Goal: Transaction & Acquisition: Subscribe to service/newsletter

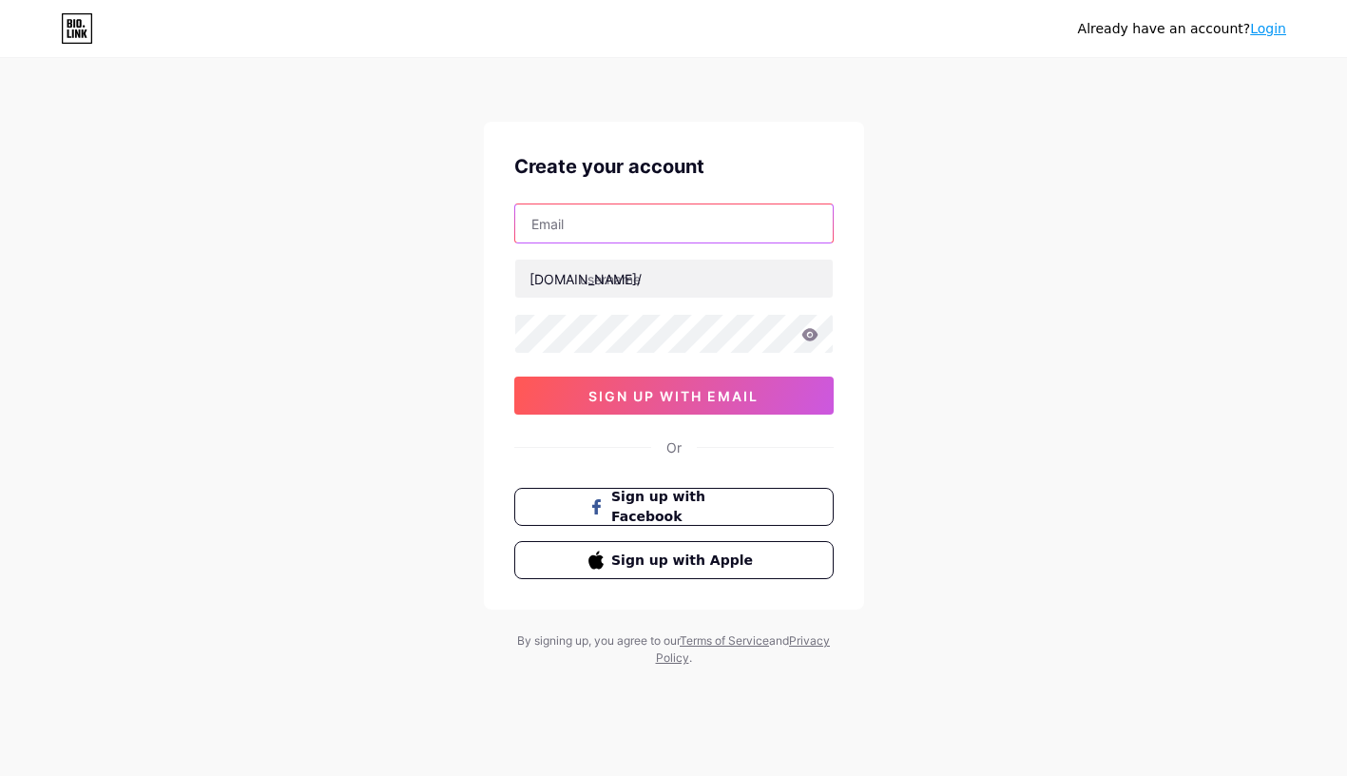
click at [700, 222] on input "text" at bounding box center [673, 223] width 317 height 38
paste input "[EMAIL_ADDRESS][DOMAIN_NAME]"
type input "[EMAIL_ADDRESS][DOMAIN_NAME]"
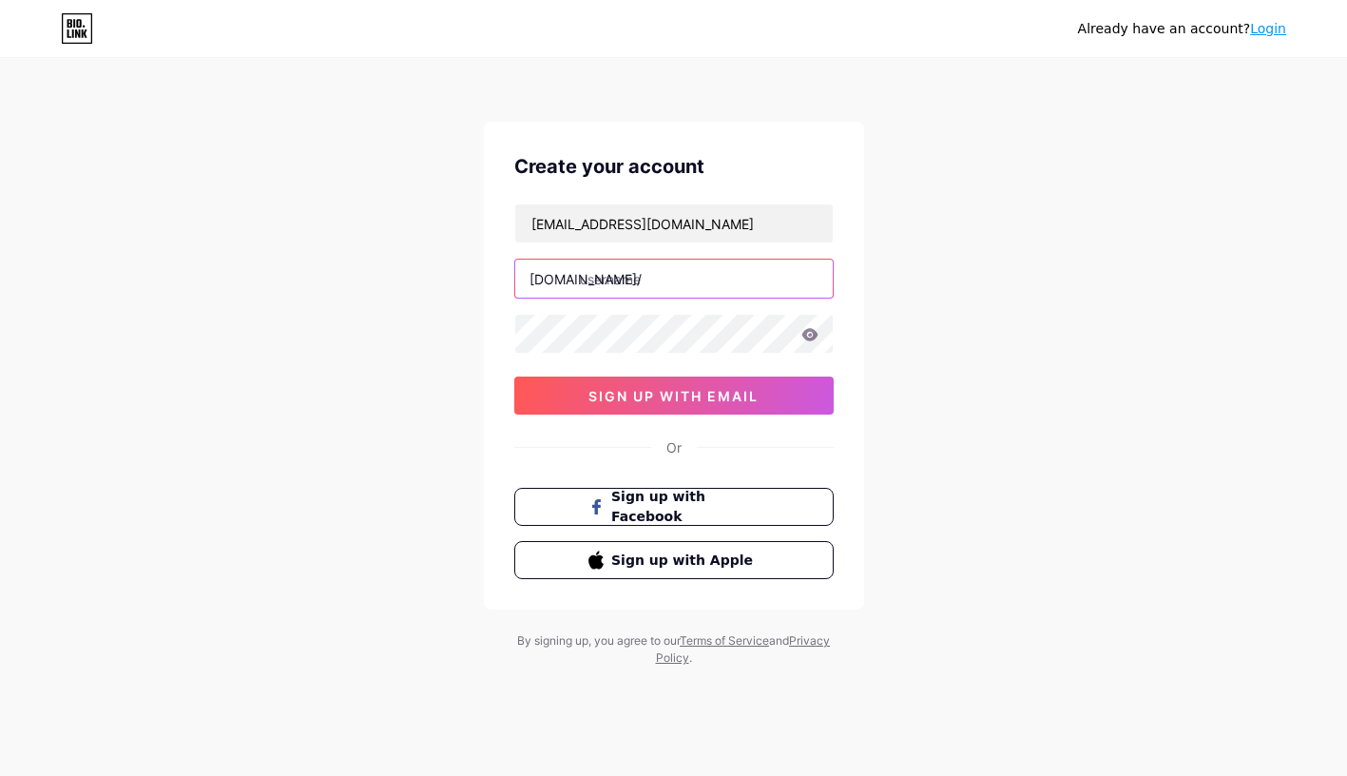
click at [648, 284] on input "text" at bounding box center [673, 279] width 317 height 38
click at [565, 313] on div "[EMAIL_ADDRESS][DOMAIN_NAME] [DOMAIN_NAME]/ thebest 0cAFcWeA5X6PZHTmdqHqVvo1VyF…" at bounding box center [673, 308] width 319 height 211
click at [573, 330] on div "[EMAIL_ADDRESS][DOMAIN_NAME] [DOMAIN_NAME]/ thebest 0cAFcWeA5X6PZHTmdqHqVvo1VyF…" at bounding box center [673, 308] width 319 height 211
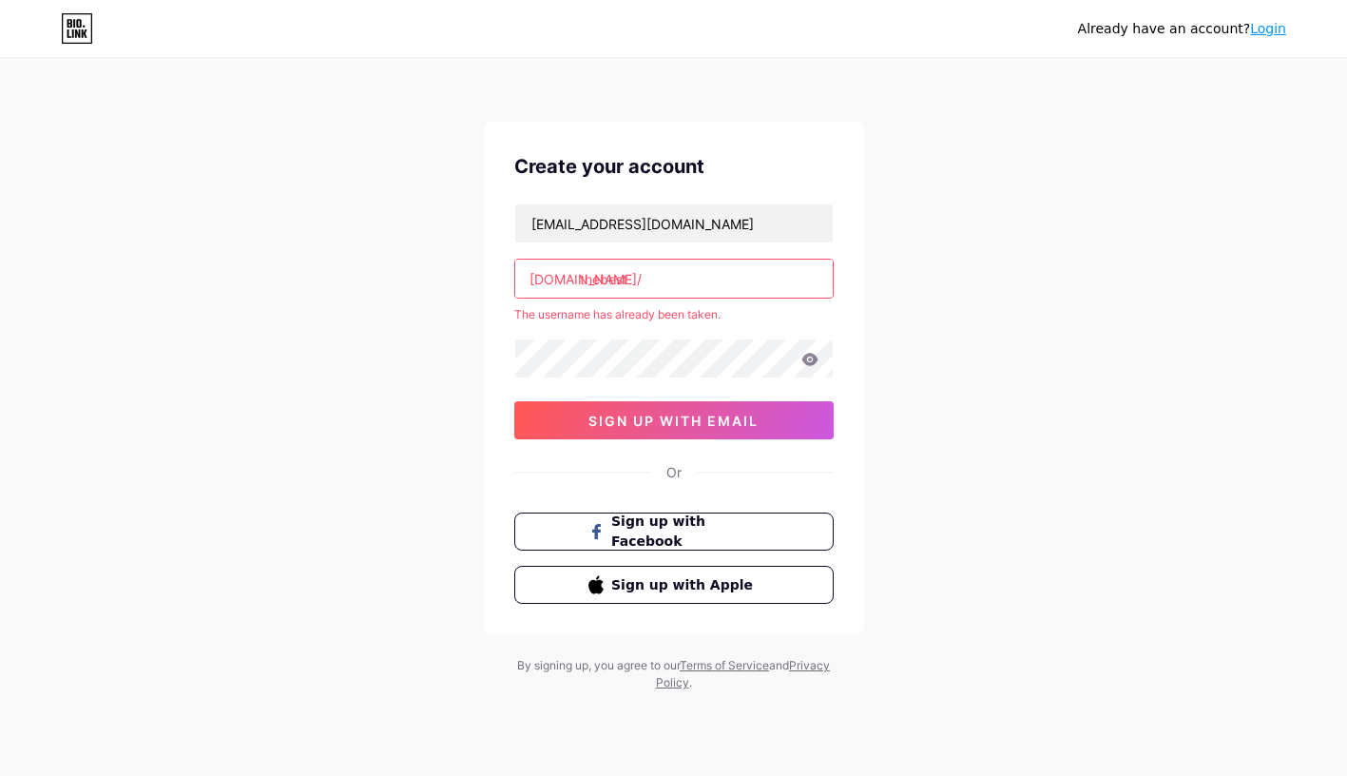
click at [631, 279] on input "thebest" at bounding box center [673, 279] width 317 height 38
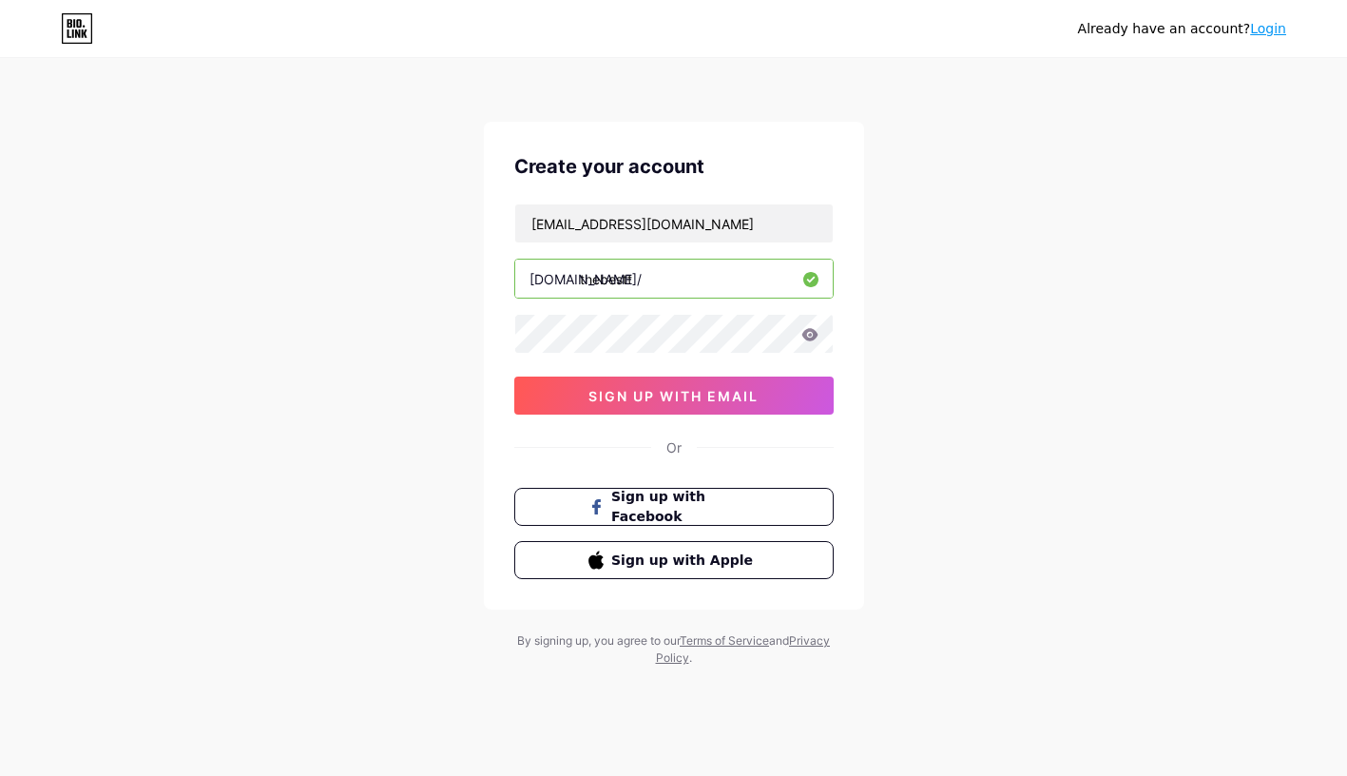
type input "thebestt"
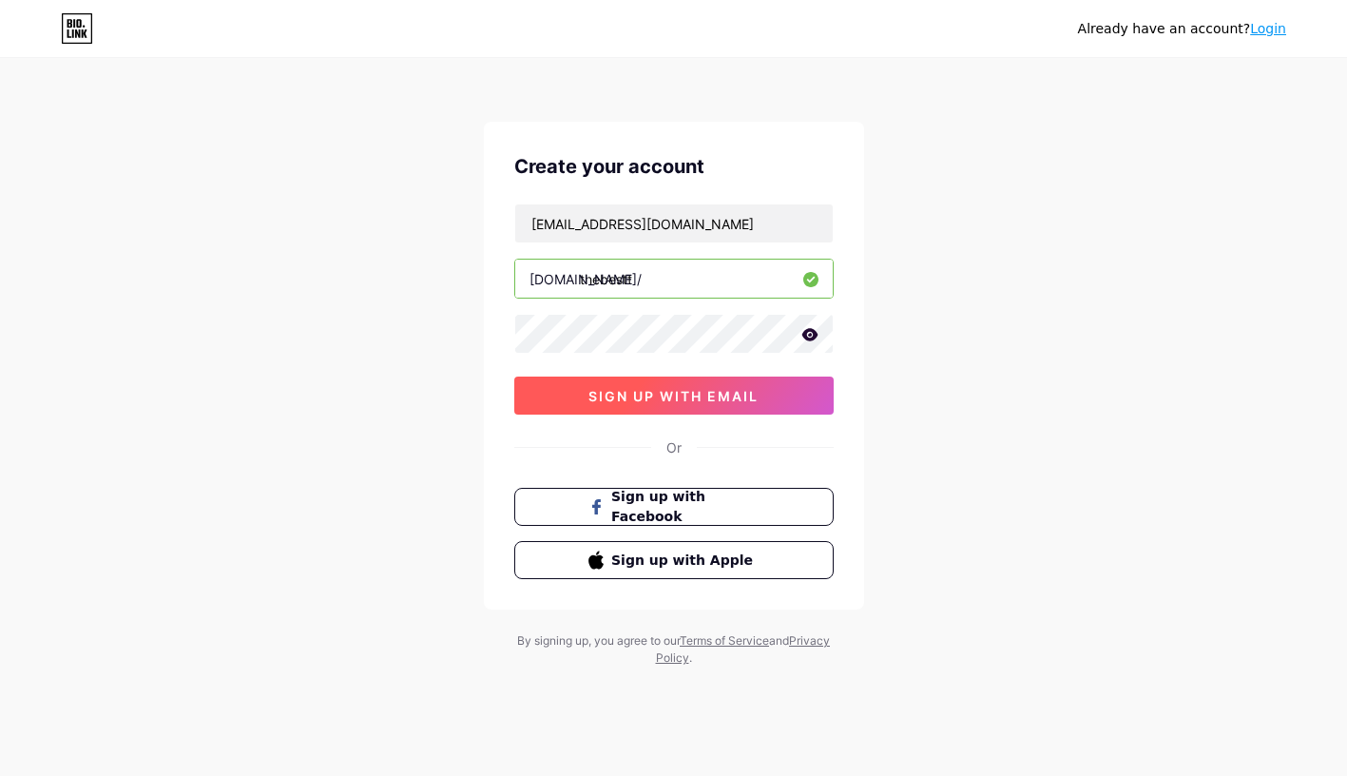
click at [716, 401] on span "sign up with email" at bounding box center [673, 396] width 170 height 16
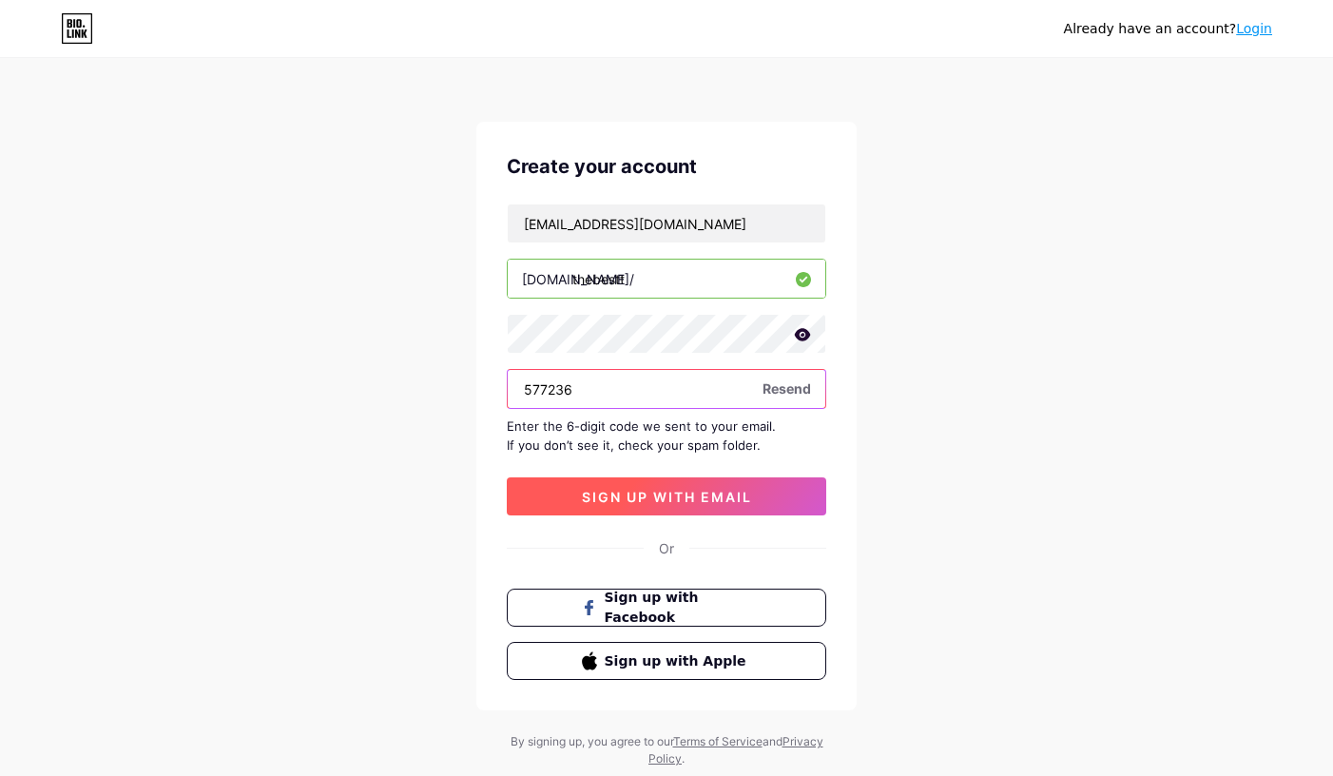
type input "577236"
click at [662, 501] on span "sign up with email" at bounding box center [667, 497] width 170 height 16
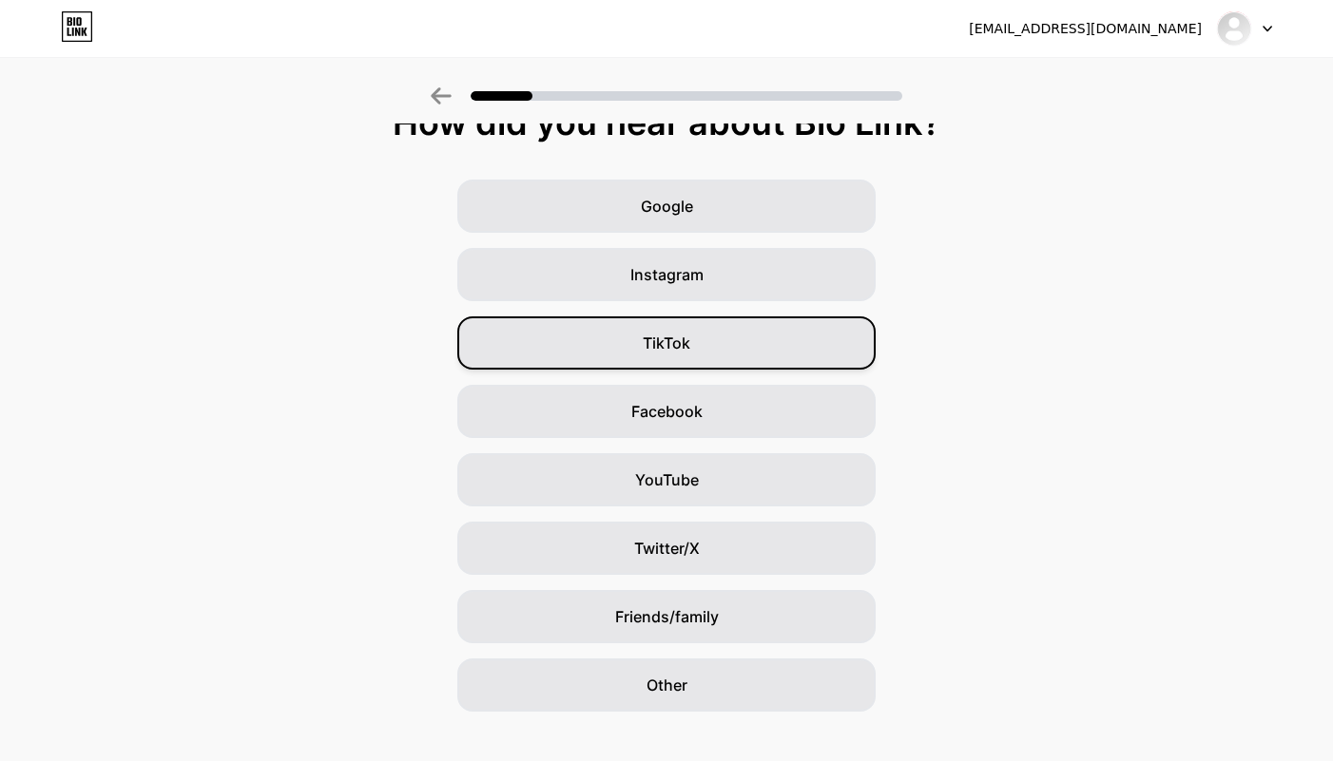
scroll to position [58, 0]
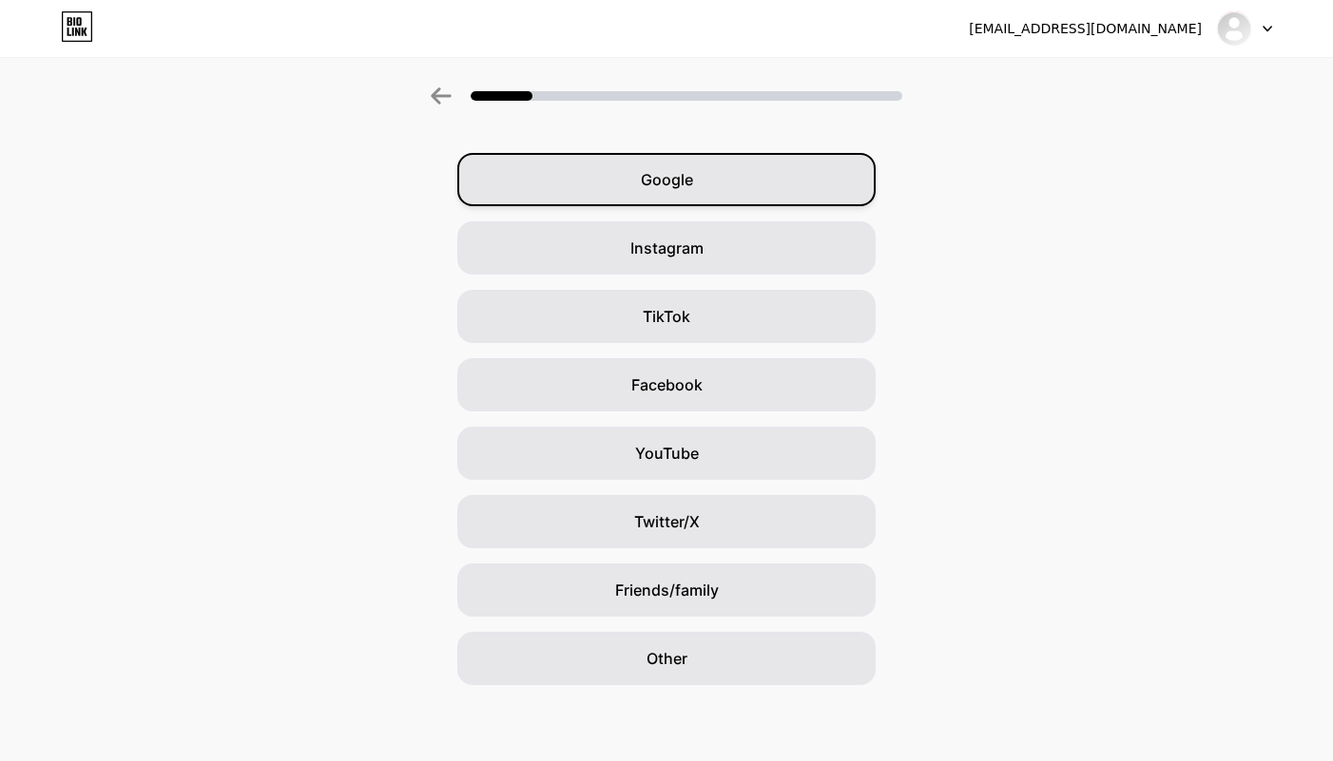
click at [708, 176] on div "Google" at bounding box center [666, 179] width 418 height 53
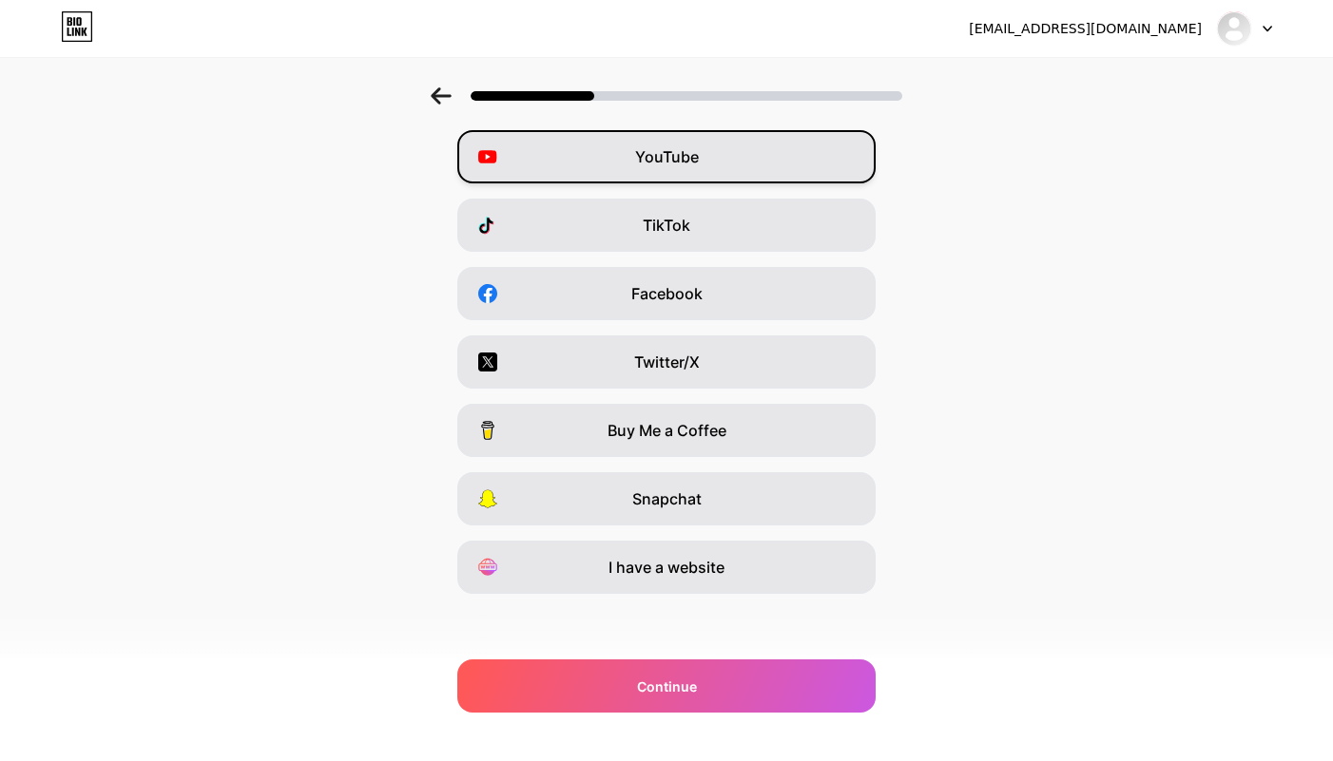
scroll to position [153, 0]
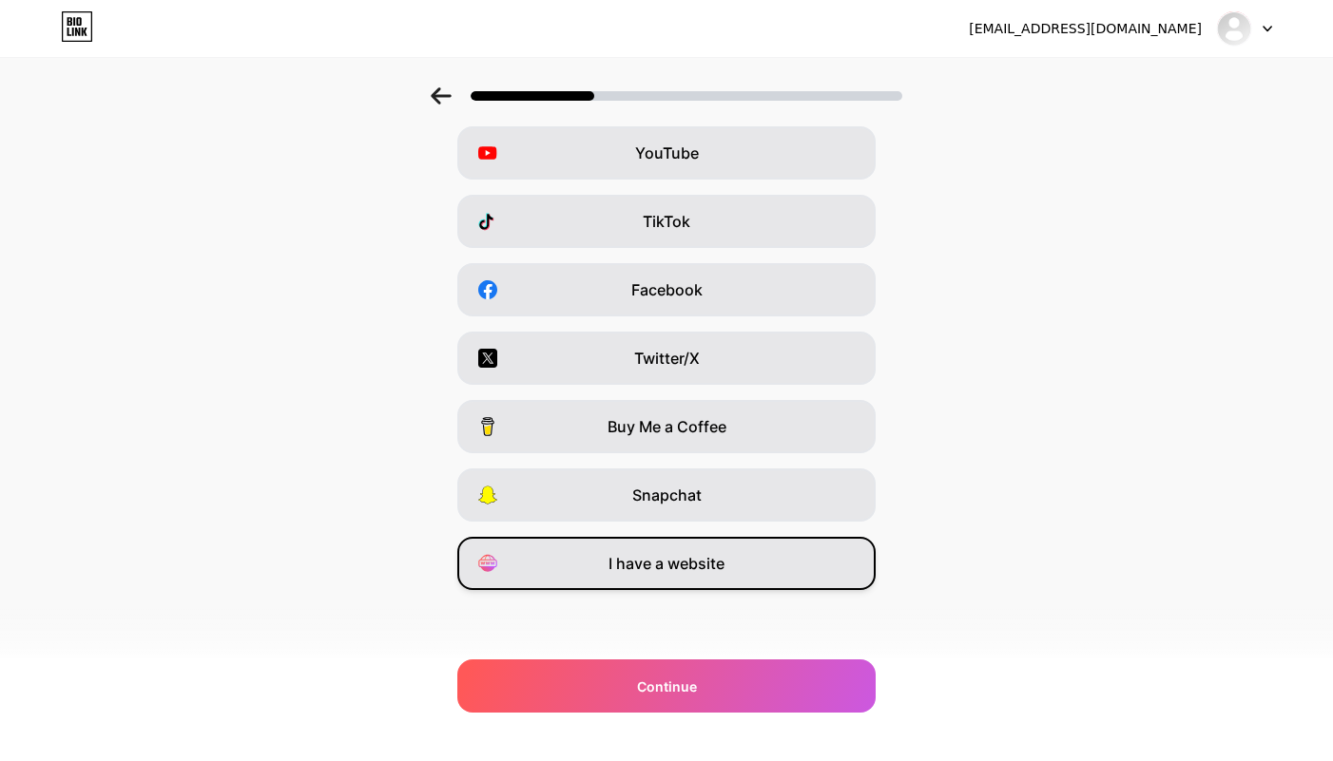
click at [755, 559] on div "I have a website" at bounding box center [666, 563] width 418 height 53
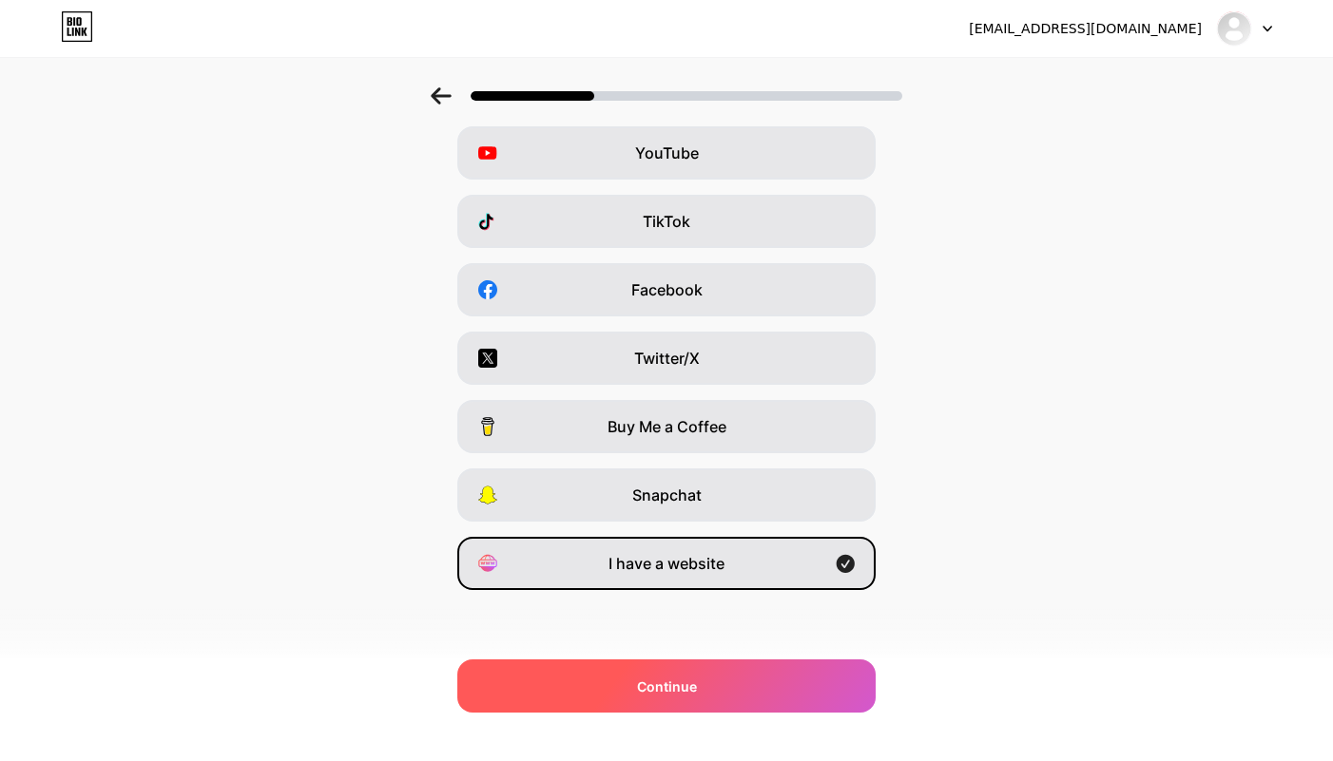
click at [680, 689] on span "Continue" at bounding box center [667, 687] width 60 height 20
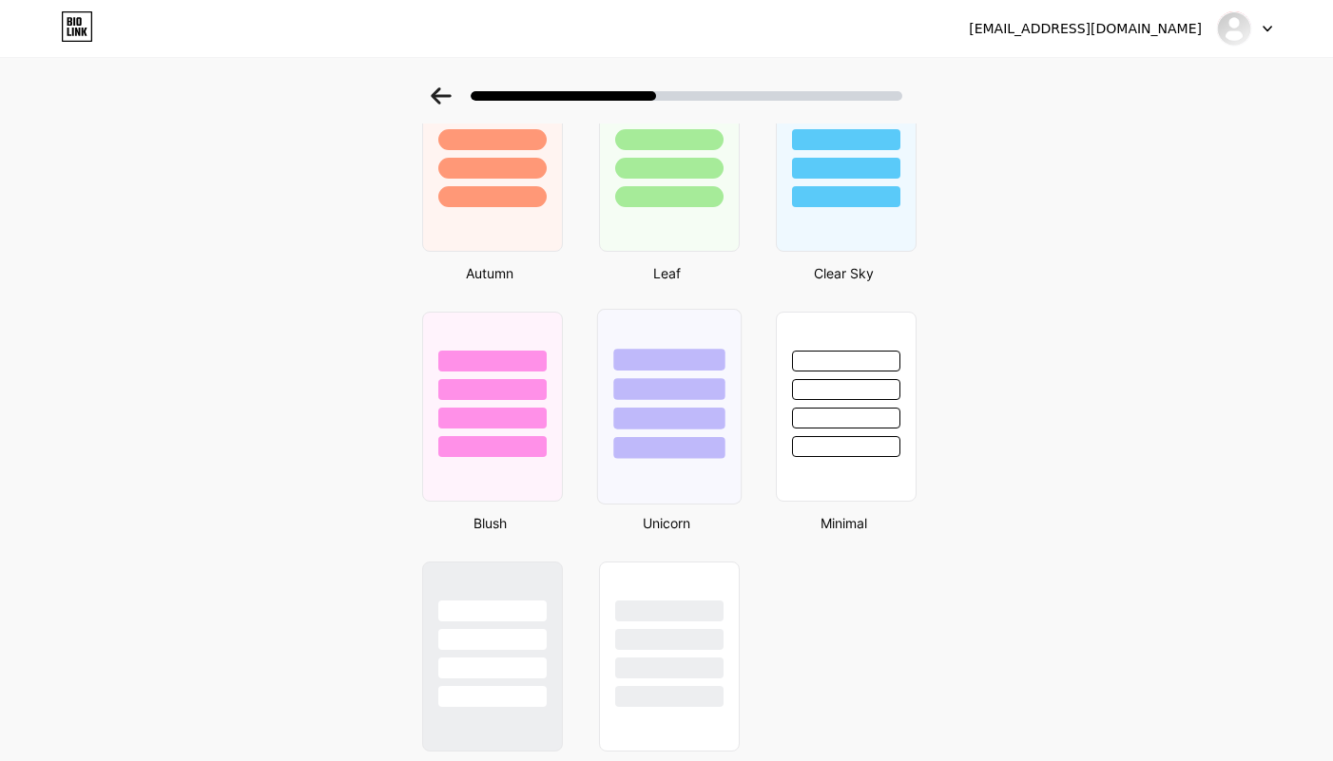
scroll to position [1313, 0]
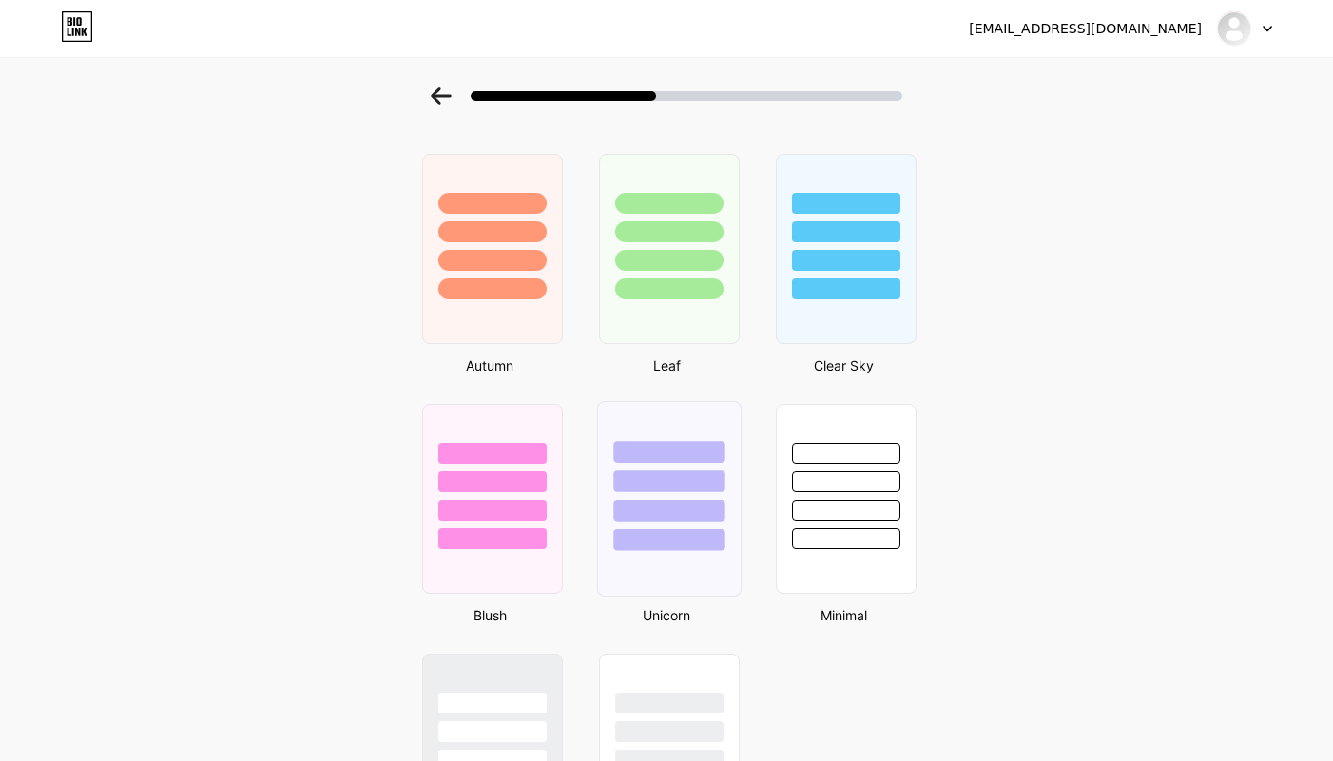
click at [681, 526] on div at bounding box center [669, 476] width 143 height 149
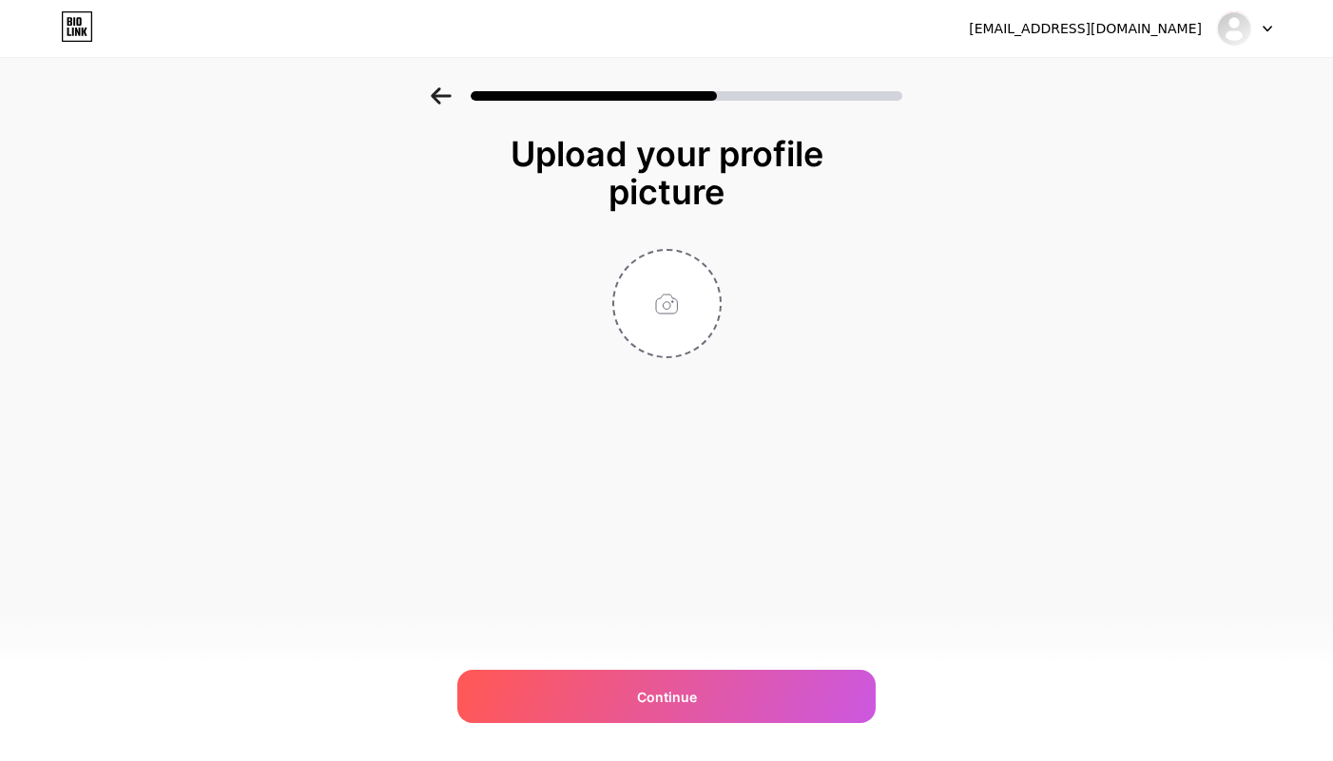
scroll to position [0, 0]
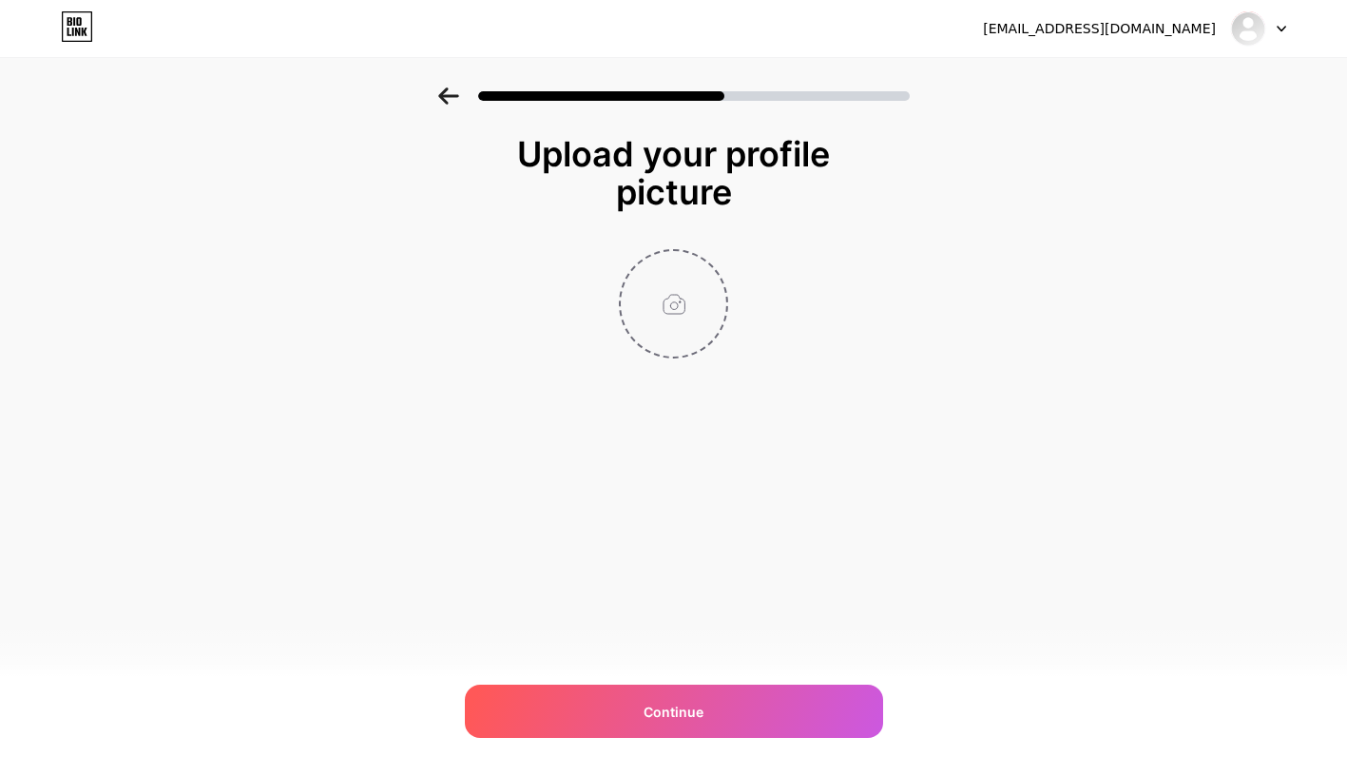
click at [663, 285] on input "file" at bounding box center [674, 304] width 106 height 106
type input "C:\fakepath\Screenshot [DATE] 194003.png"
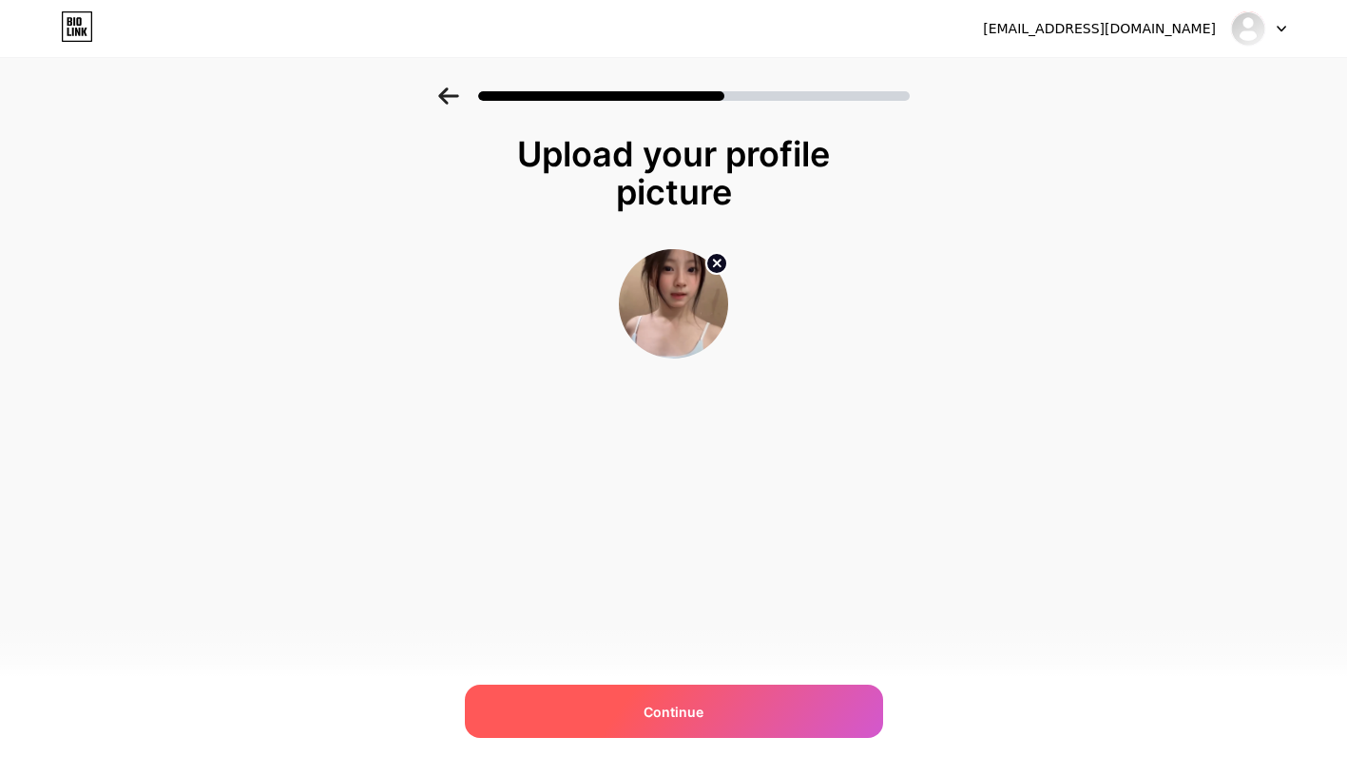
click at [666, 718] on span "Continue" at bounding box center [674, 712] width 60 height 20
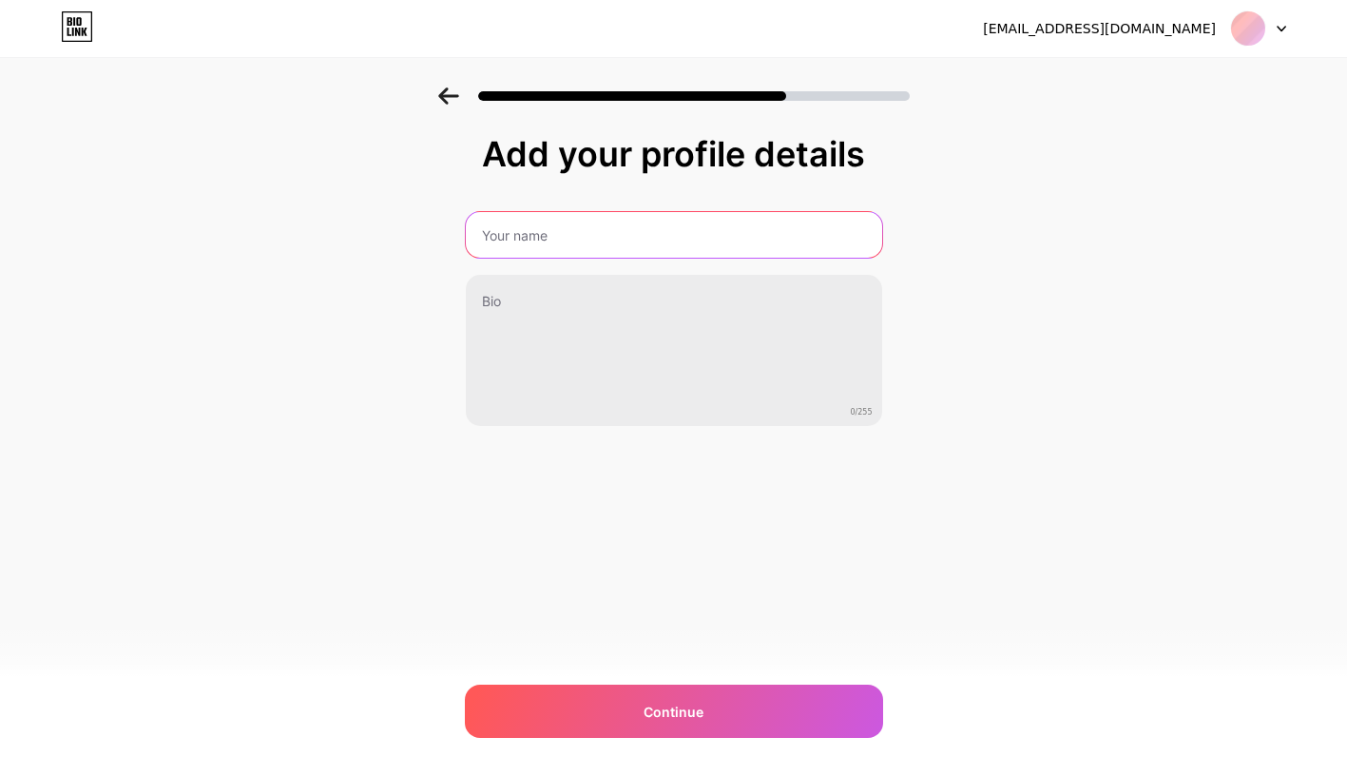
click at [578, 236] on input "text" at bounding box center [674, 235] width 416 height 46
type input "SLOT [GEOGRAPHIC_DATA] GACOR"
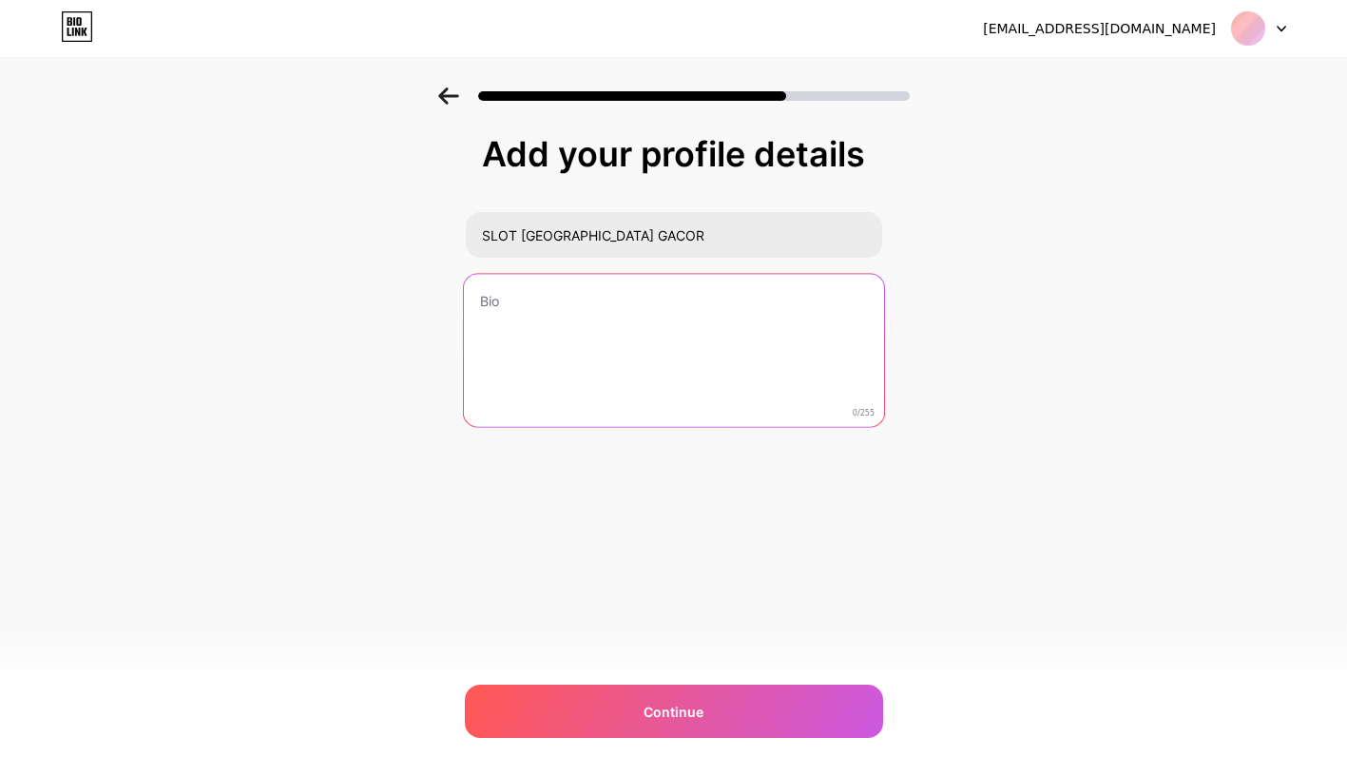
click at [539, 294] on textarea at bounding box center [673, 351] width 420 height 155
click at [625, 297] on textarea "Memberi Kemenangan Tanpa Kecurangan" at bounding box center [673, 351] width 420 height 155
click at [748, 300] on textarea "Memberi Kemenangan Besar Tanpa Kecurangan" at bounding box center [673, 351] width 420 height 155
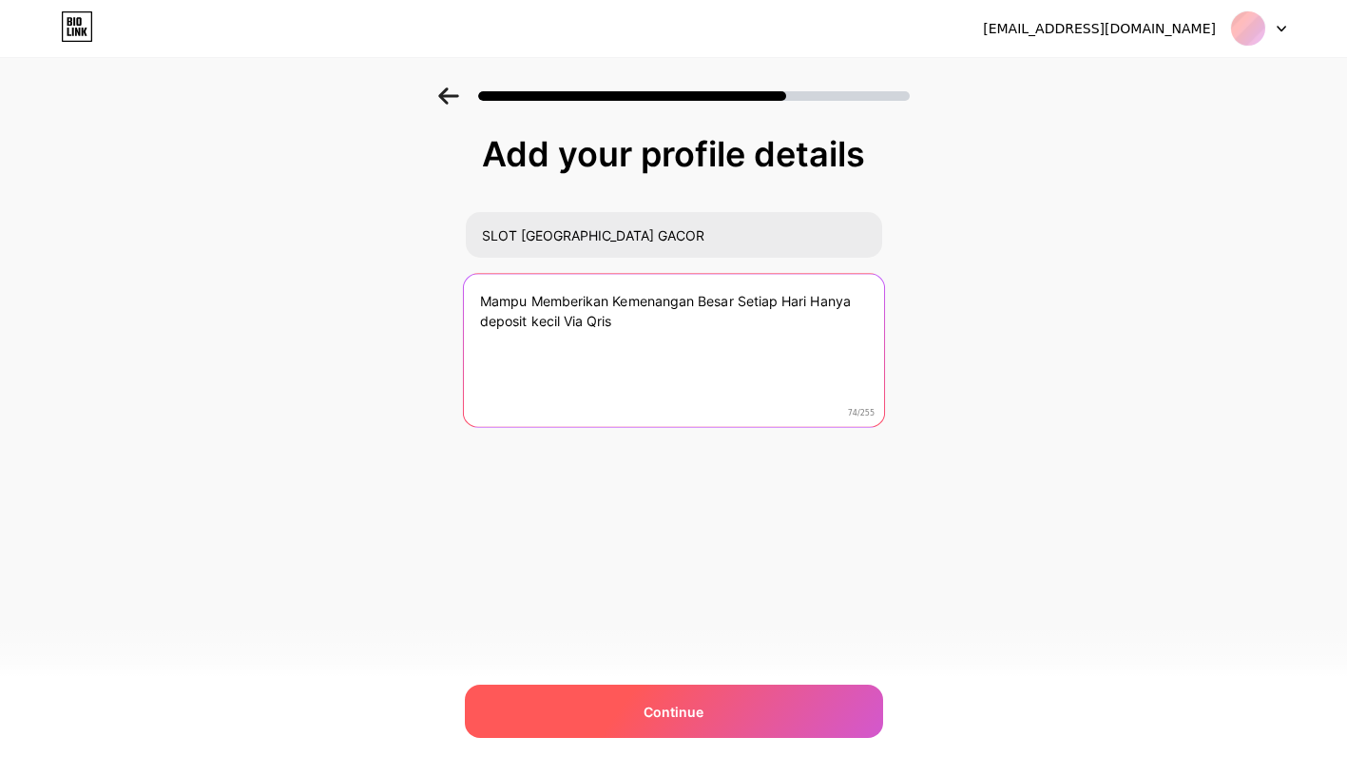
type textarea "Mampu Memberikan Kemenangan Besar Setiap Hari Hanya deposit kecil Via Qris"
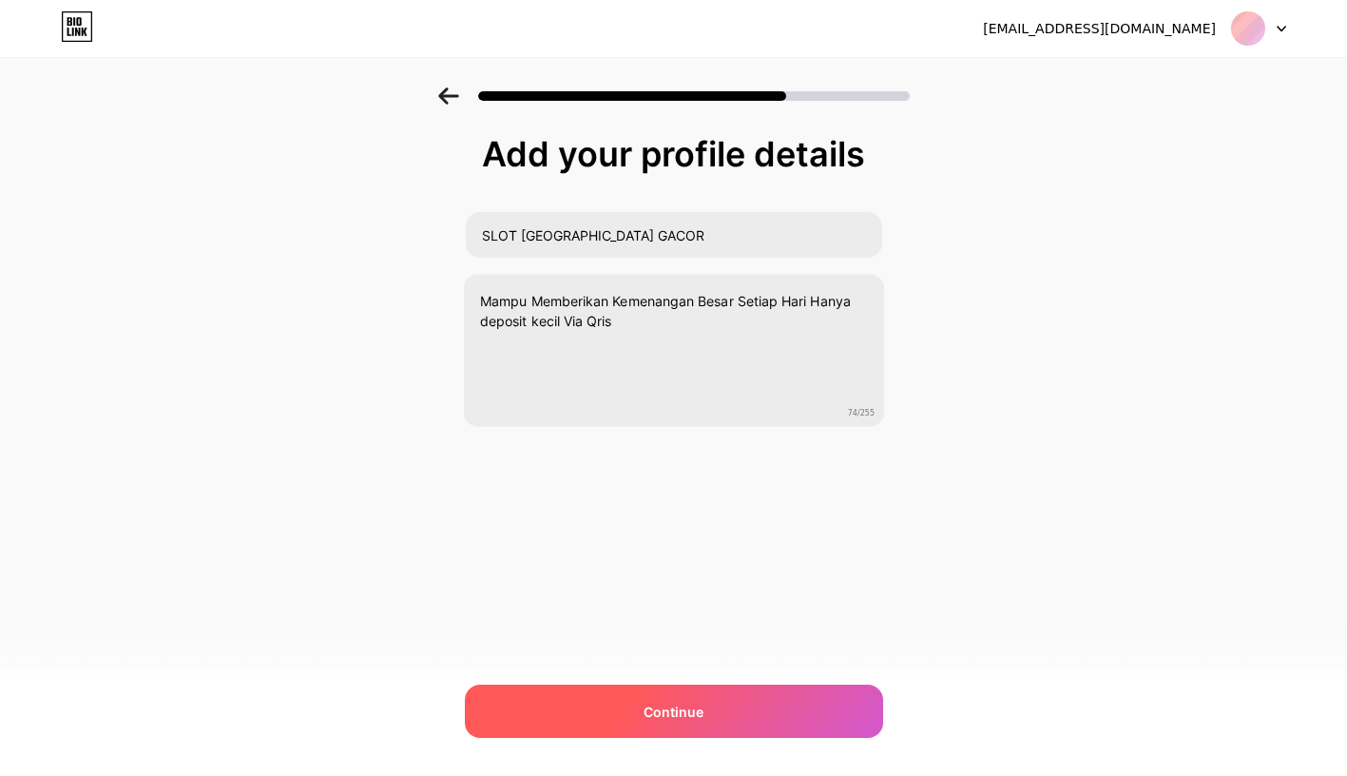
click at [706, 707] on div "Continue" at bounding box center [674, 710] width 418 height 53
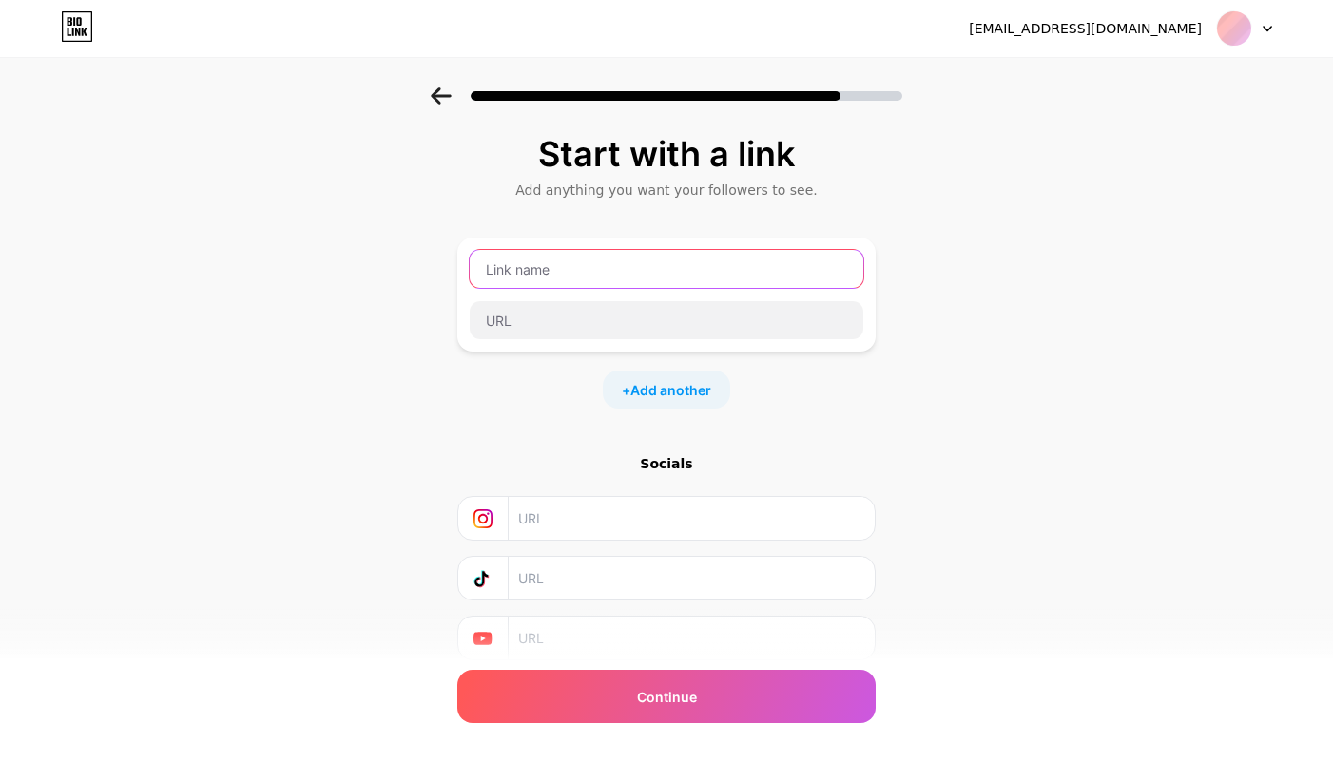
click at [664, 275] on input "text" at bounding box center [667, 269] width 394 height 38
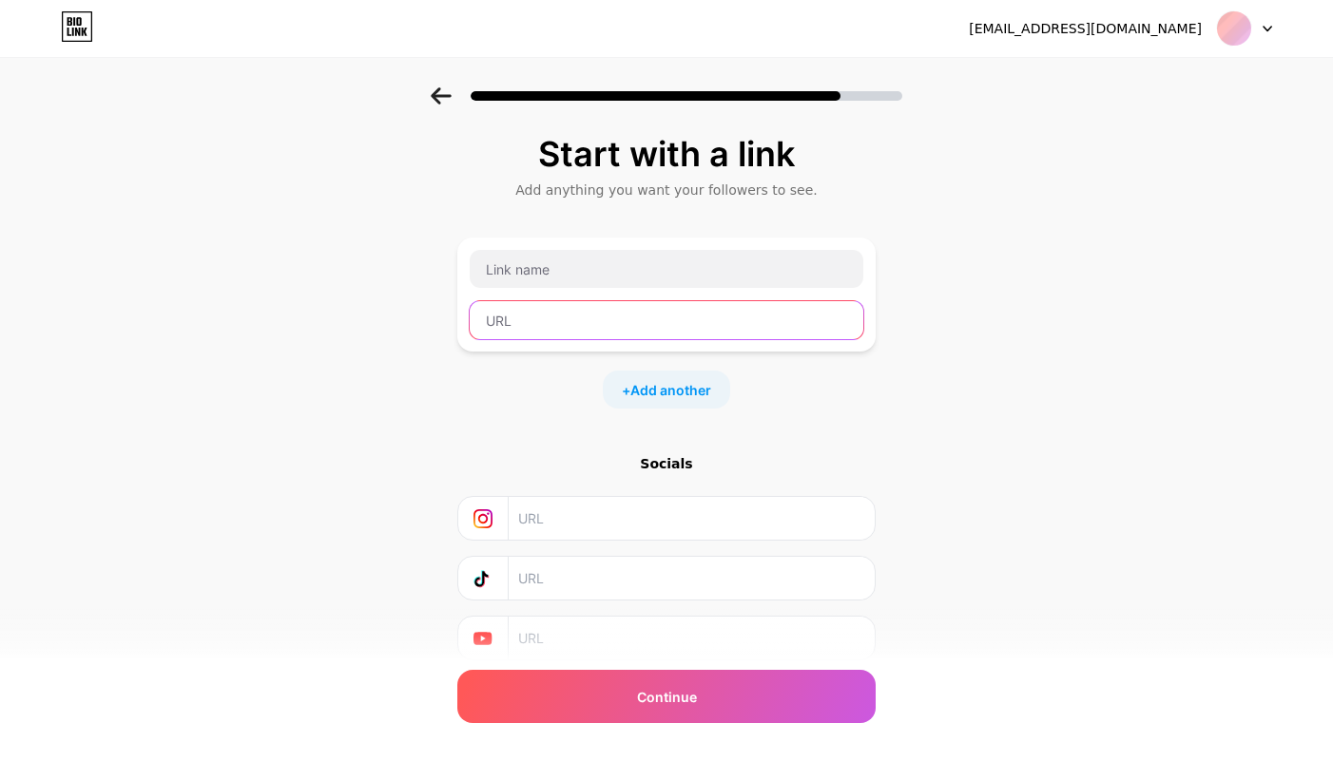
click at [562, 317] on input "text" at bounding box center [667, 320] width 394 height 38
paste input "[URL][DOMAIN_NAME]"
type input "[URL][DOMAIN_NAME]"
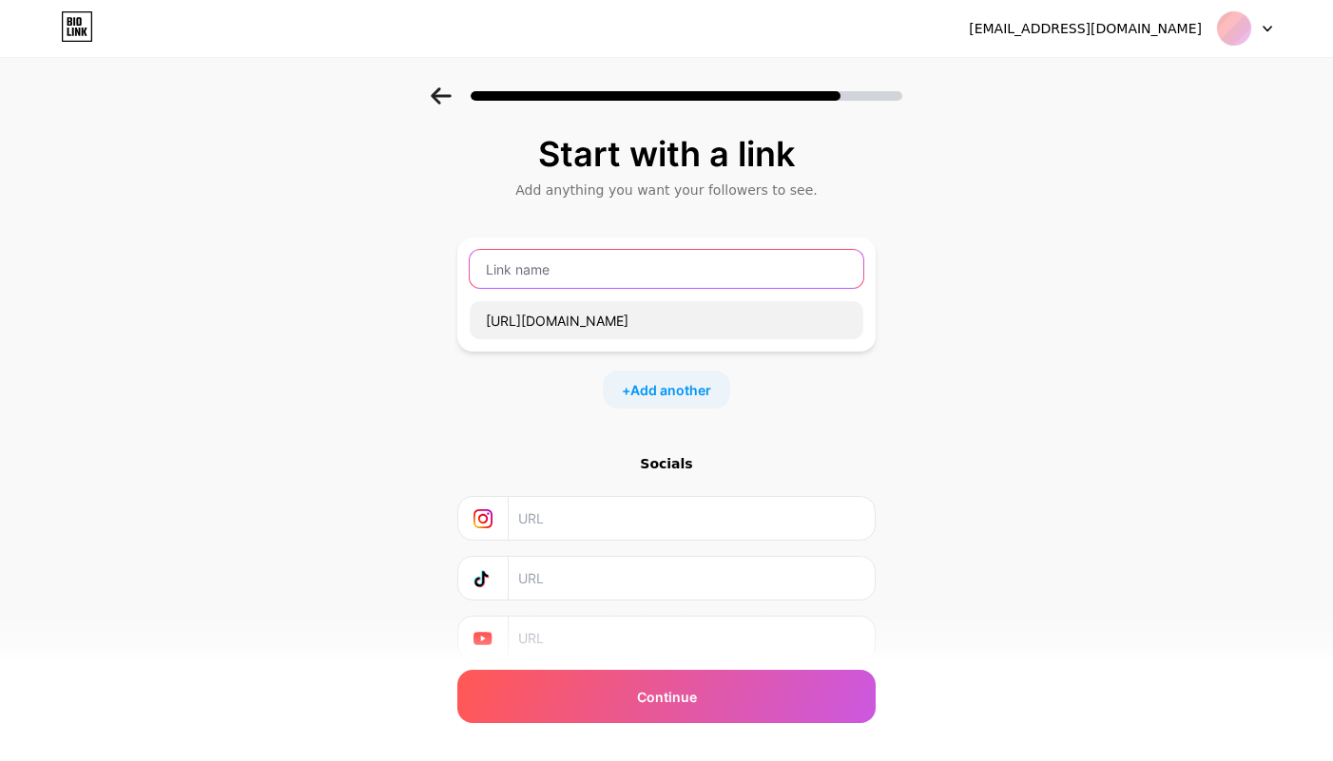
click at [569, 265] on input "text" at bounding box center [667, 269] width 394 height 38
type input "SLOT GACOR [GEOGRAPHIC_DATA]"
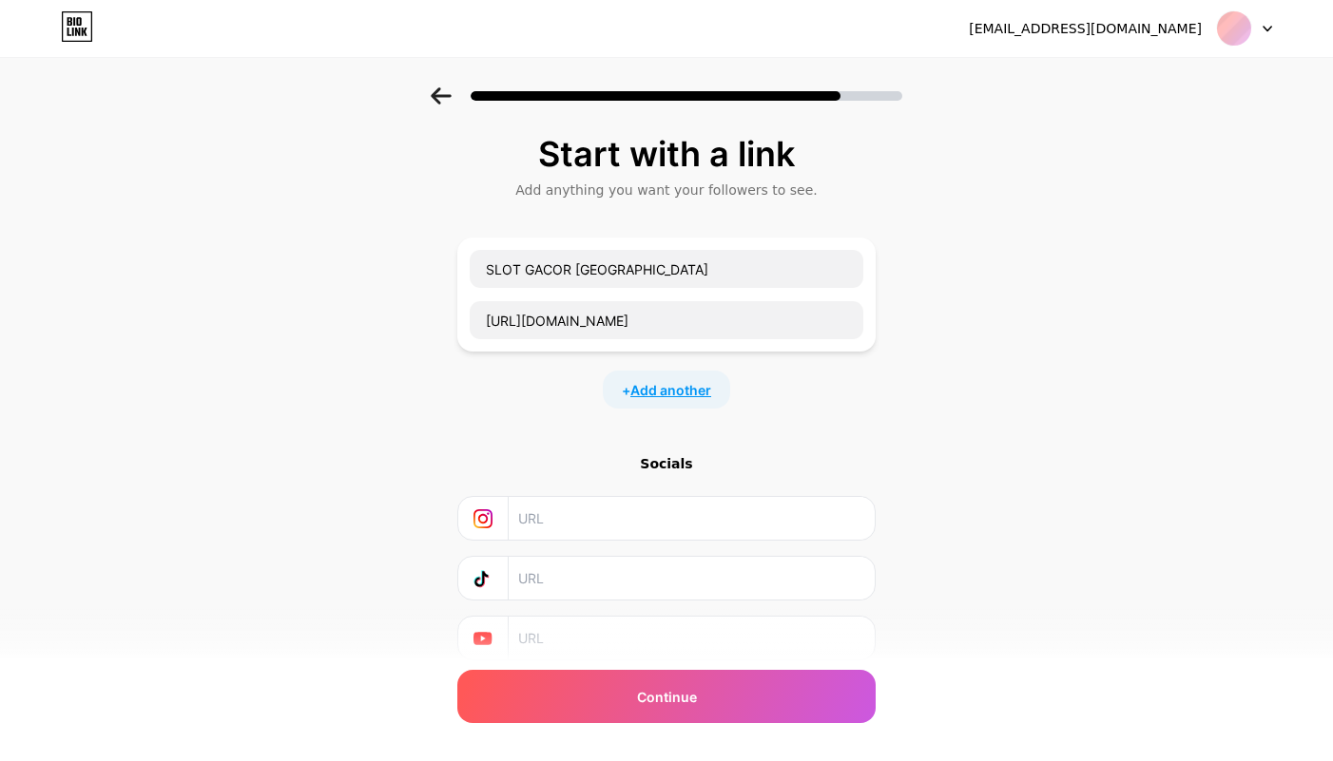
click at [659, 388] on span "Add another" at bounding box center [670, 390] width 81 height 20
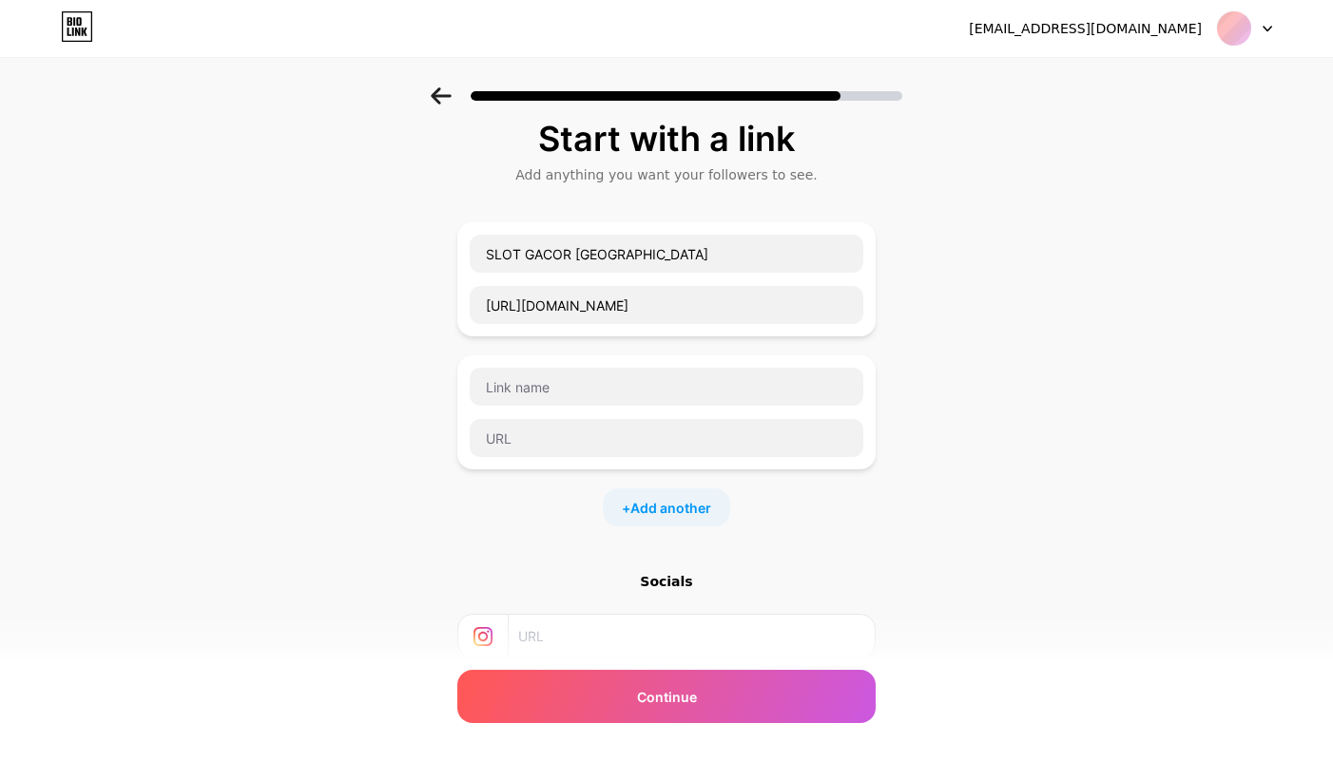
scroll to position [13, 0]
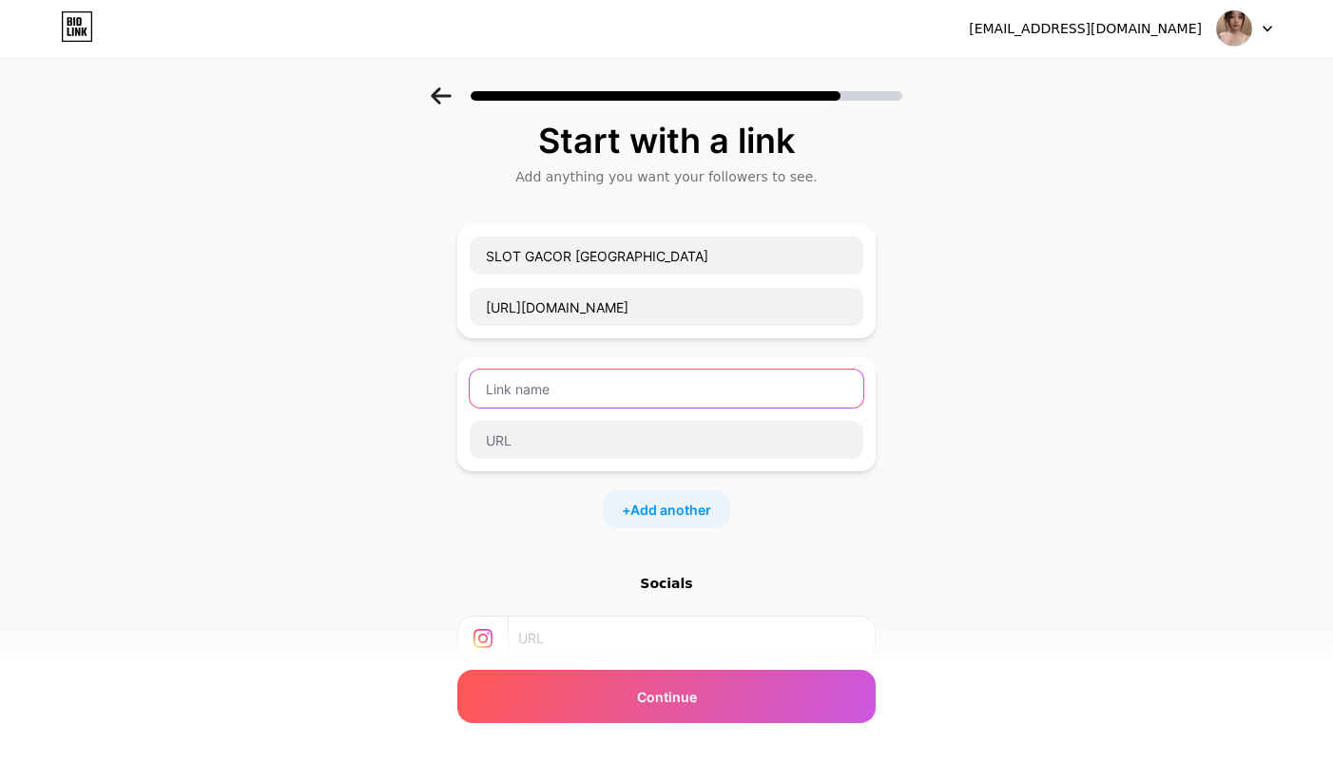
click at [580, 394] on input "text" at bounding box center [667, 389] width 394 height 38
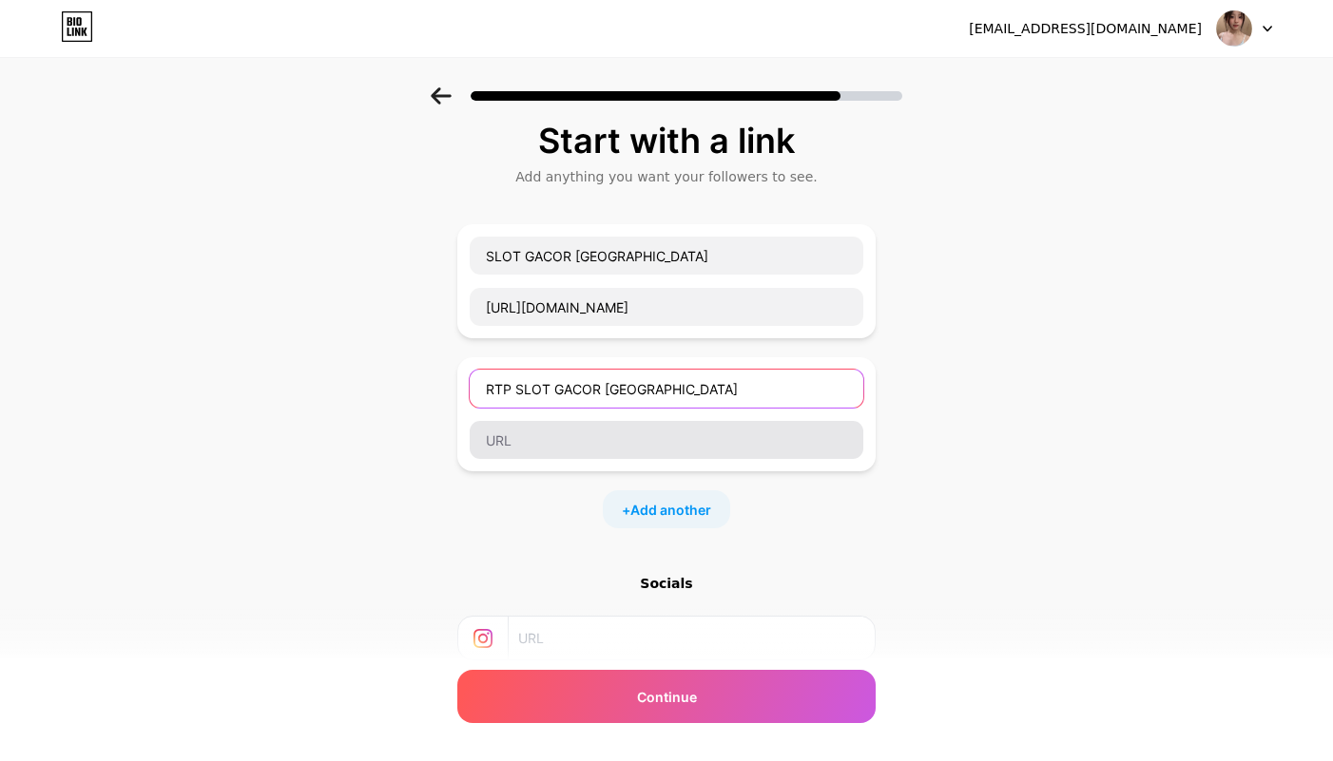
type input "RTP SLOT GACOR [GEOGRAPHIC_DATA]"
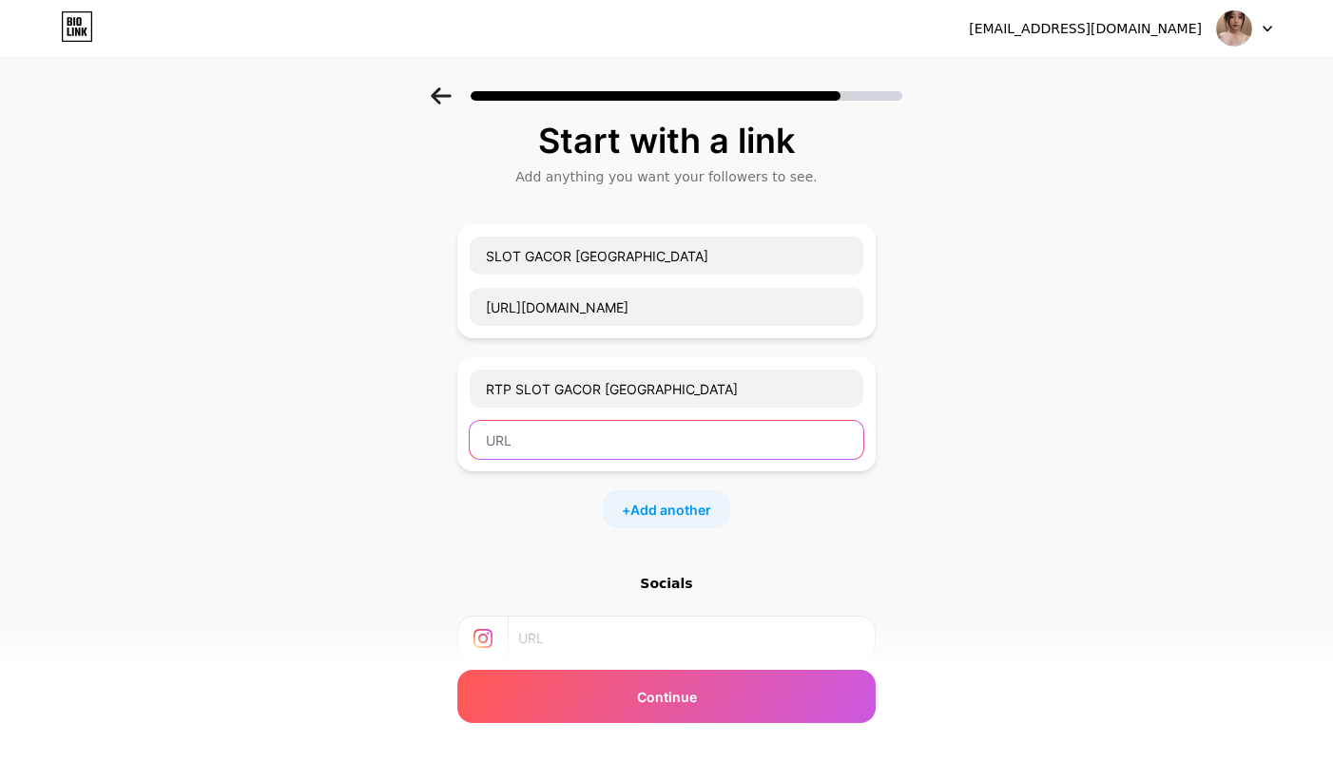
click at [591, 438] on input "text" at bounding box center [667, 440] width 394 height 38
paste input "[URL][DOMAIN_NAME]"
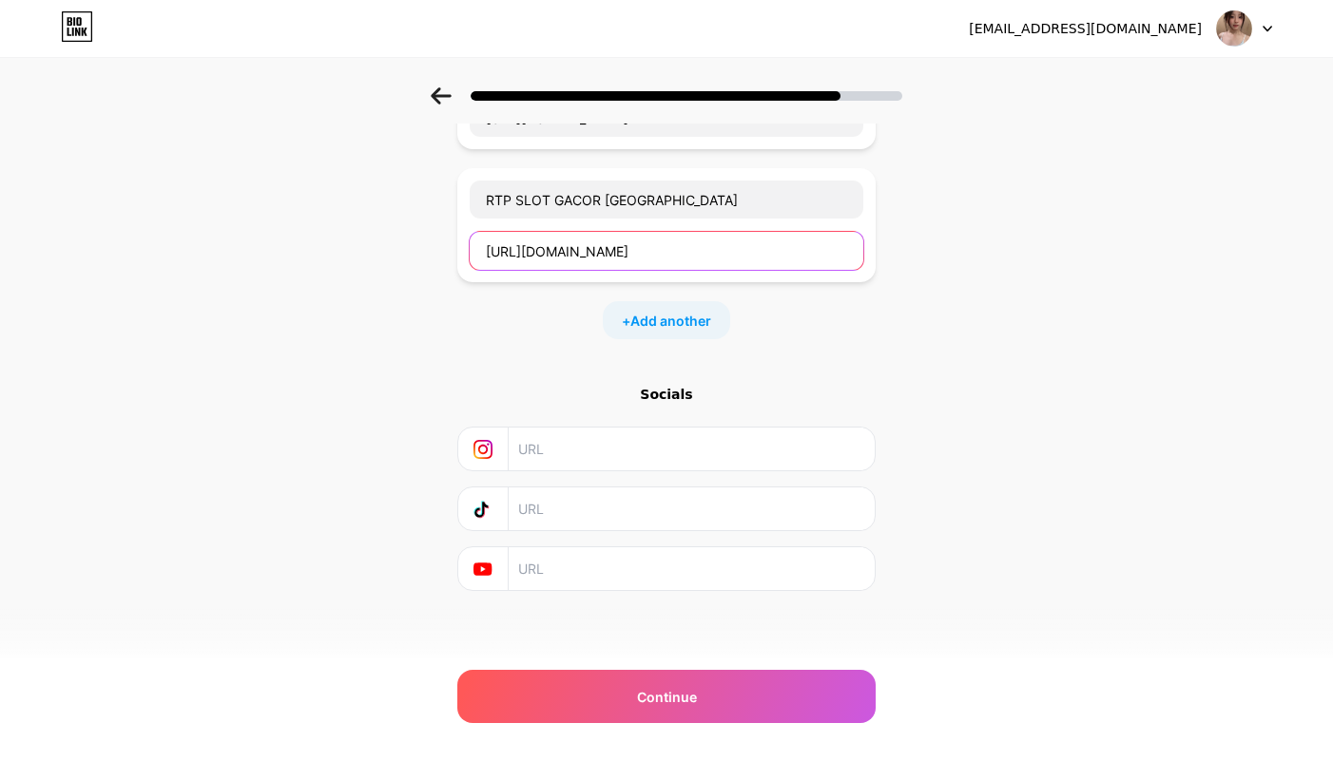
scroll to position [203, 0]
type input "[URL][DOMAIN_NAME]"
click at [567, 449] on input "text" at bounding box center [690, 448] width 345 height 43
type input "Slotplus_777"
click at [576, 512] on input "text" at bounding box center [690, 508] width 345 height 43
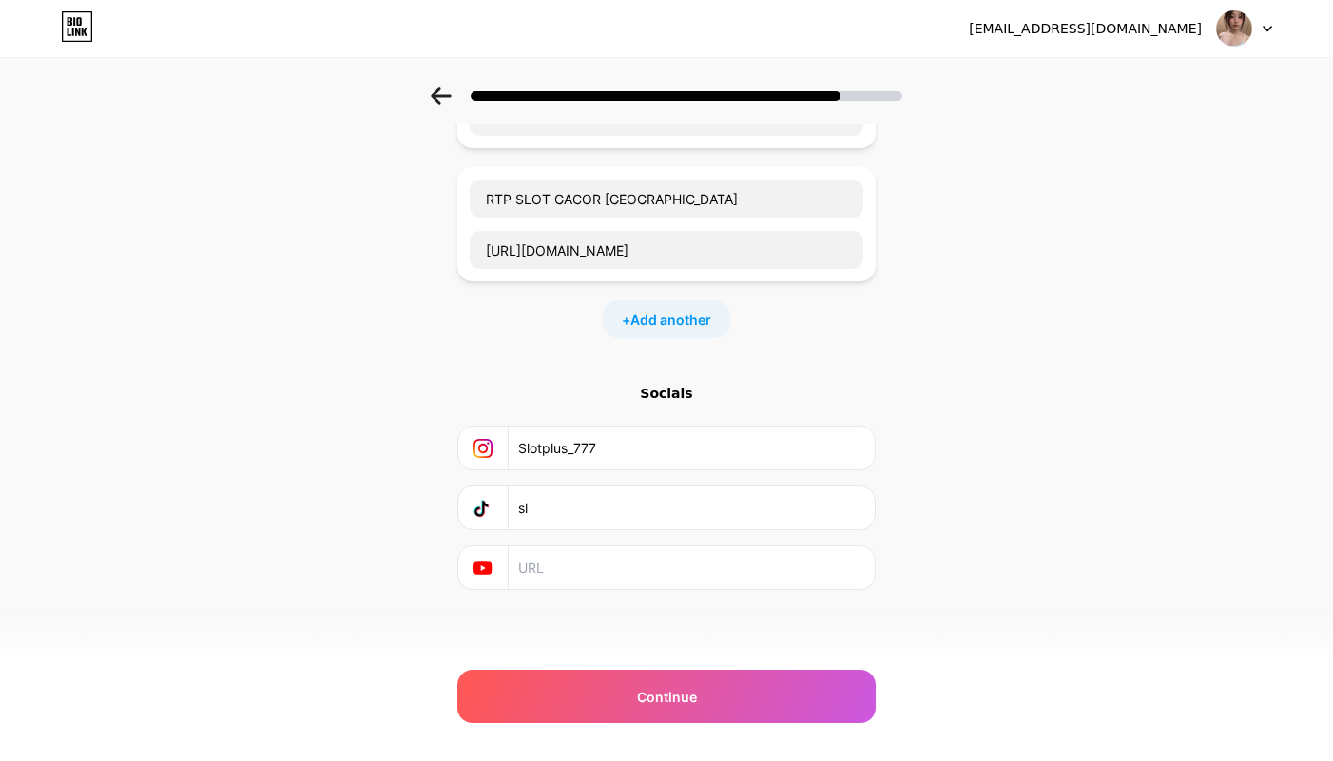
type input "s"
type input "Plus_777"
click at [647, 555] on input "text" at bounding box center [690, 568] width 345 height 43
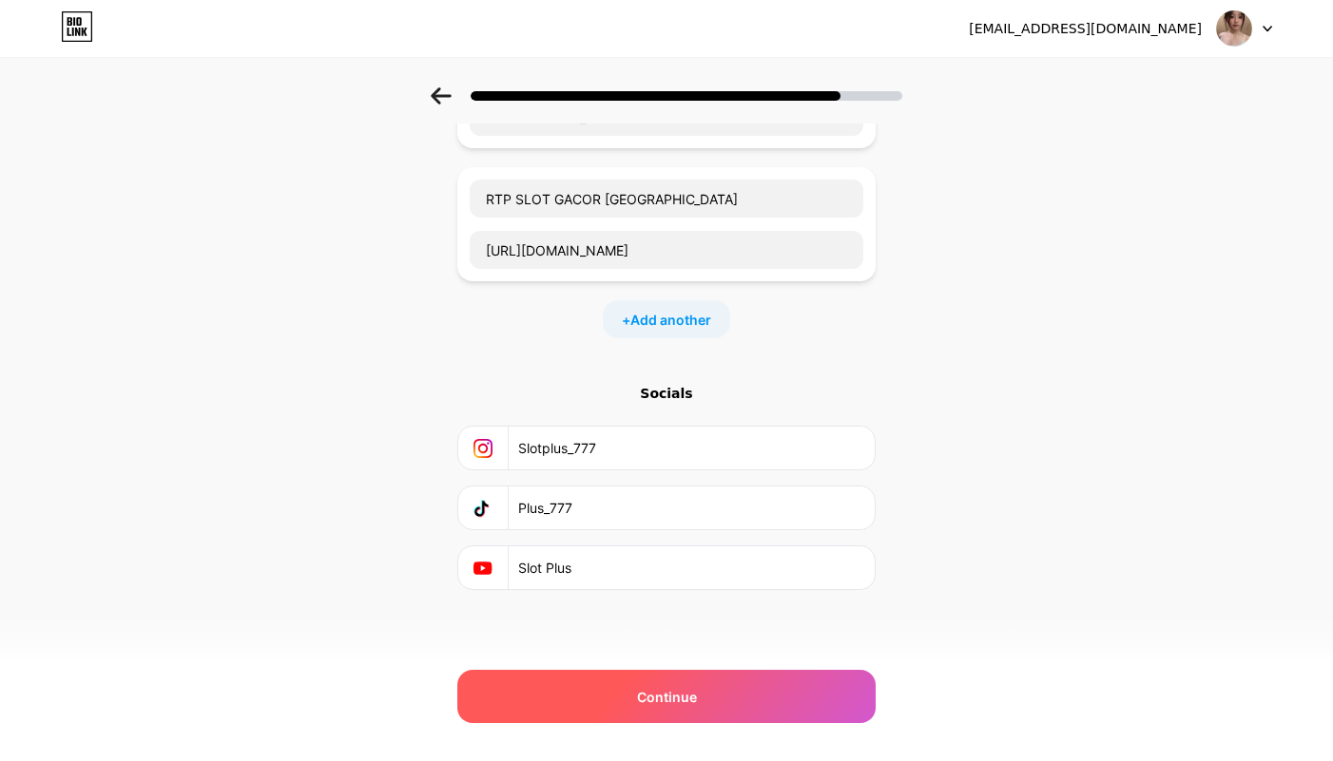
type input "Slot Plus"
click at [684, 695] on span "Continue" at bounding box center [667, 697] width 60 height 20
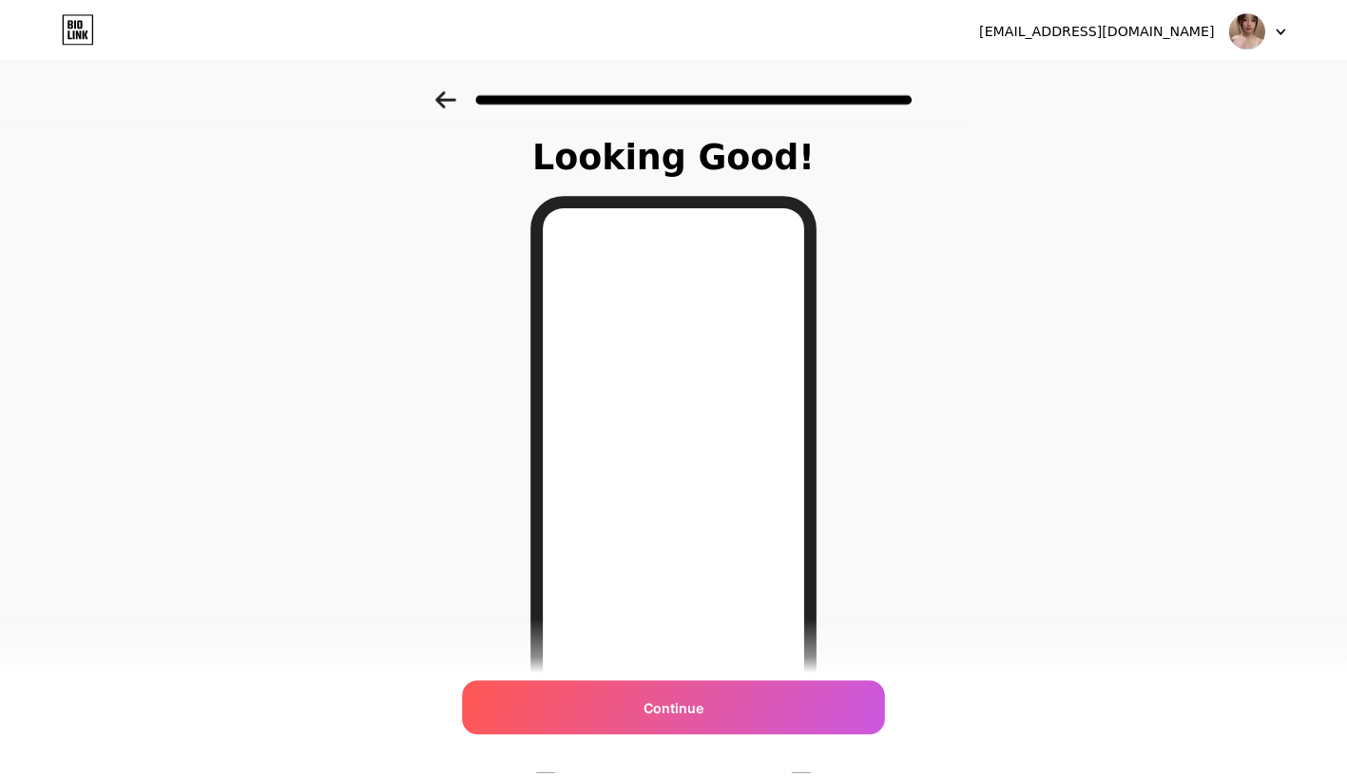
scroll to position [0, 0]
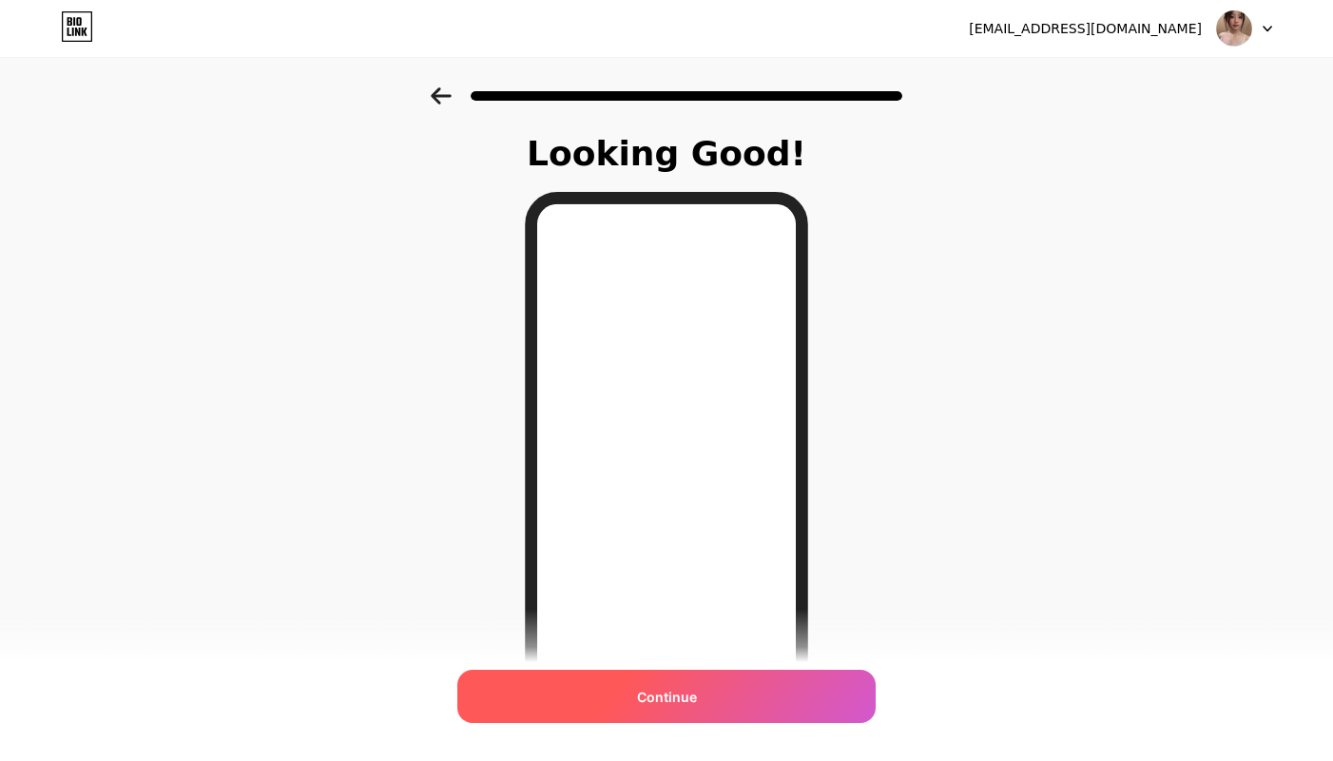
click at [710, 702] on div "Continue" at bounding box center [666, 696] width 418 height 53
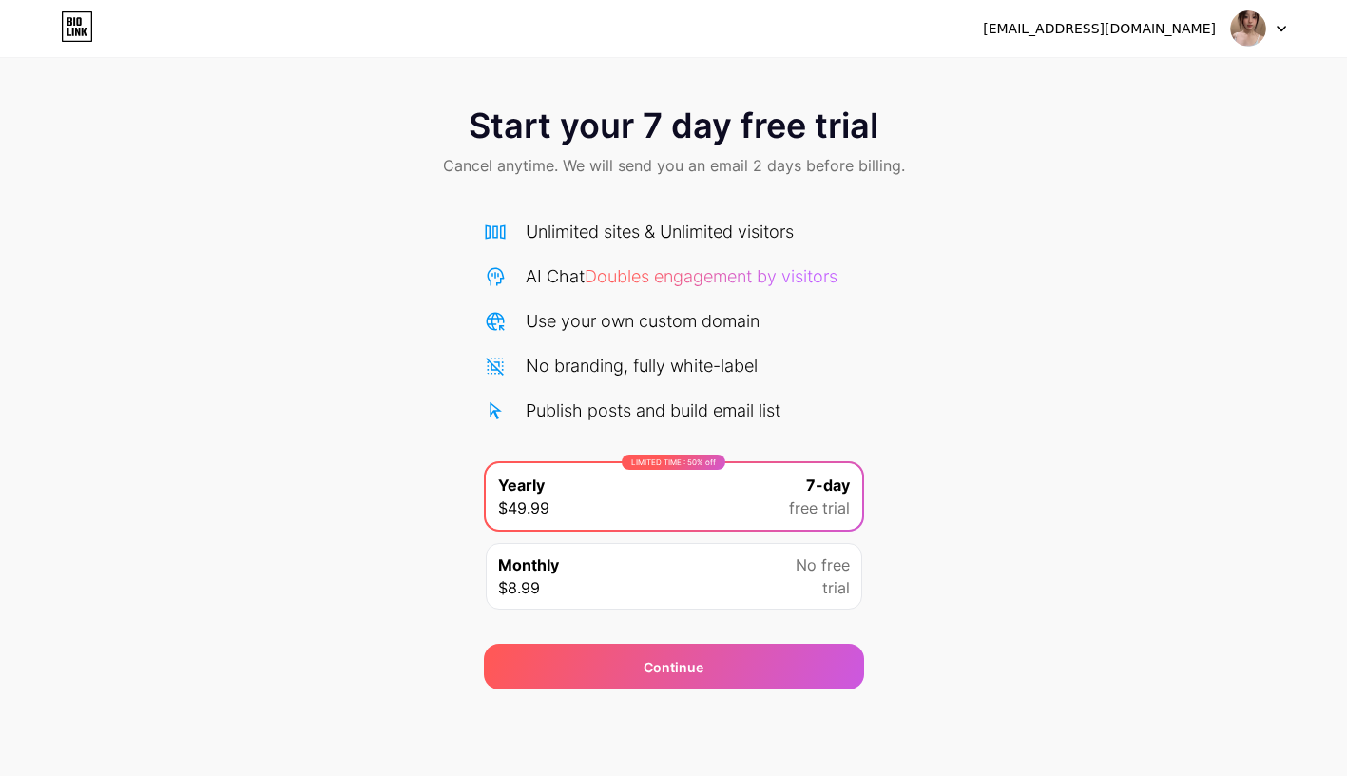
click at [1075, 493] on div "Start your 7 day free trial Cancel anytime. We will send you an email 2 days be…" at bounding box center [673, 388] width 1347 height 602
click at [584, 235] on div "Unlimited sites & Unlimited visitors" at bounding box center [660, 232] width 268 height 26
click at [555, 584] on div "Monthly $8.99" at bounding box center [528, 576] width 61 height 46
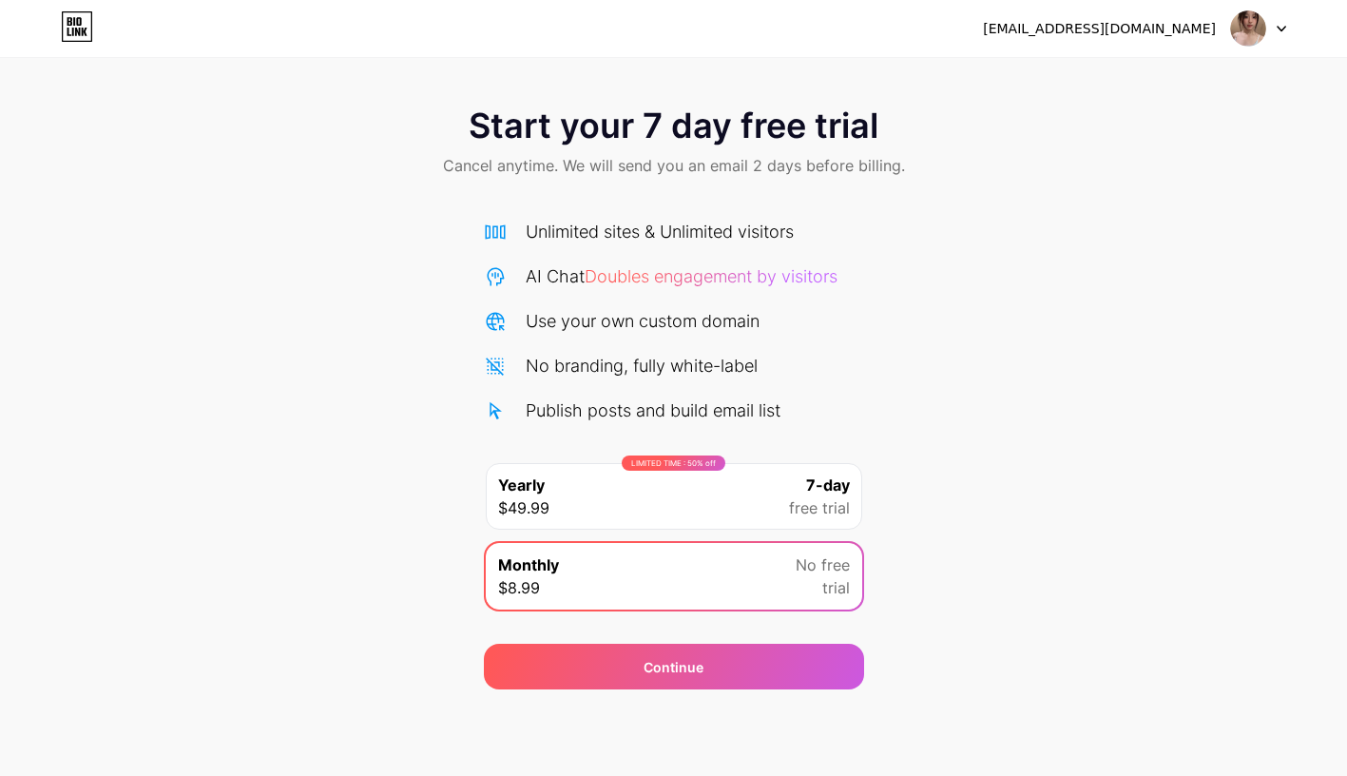
click at [706, 401] on div "Publish posts and build email list" at bounding box center [653, 410] width 255 height 26
click at [732, 313] on div "Use your own custom domain" at bounding box center [643, 321] width 234 height 26
click at [738, 303] on div "Unlimited sites & Unlimited visitors AI Chat Doubles engagement by visitors Use…" at bounding box center [674, 321] width 380 height 204
click at [76, 30] on icon at bounding box center [77, 32] width 5 height 9
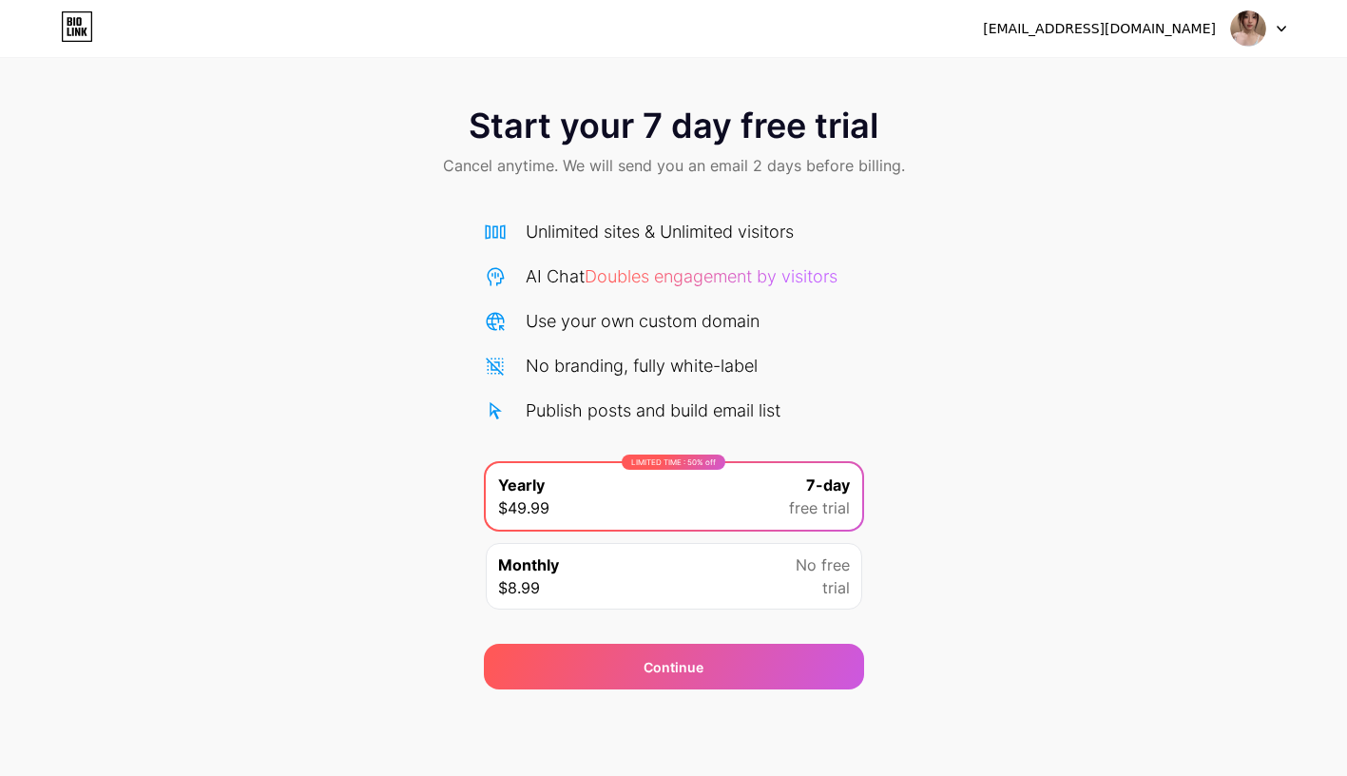
click at [1279, 29] on icon at bounding box center [1282, 29] width 10 height 7
click at [1012, 200] on div "Start your 7 day free trial Cancel anytime. We will send you an email 2 days be…" at bounding box center [673, 388] width 1347 height 602
click at [685, 317] on div "Use your own custom domain" at bounding box center [643, 321] width 234 height 26
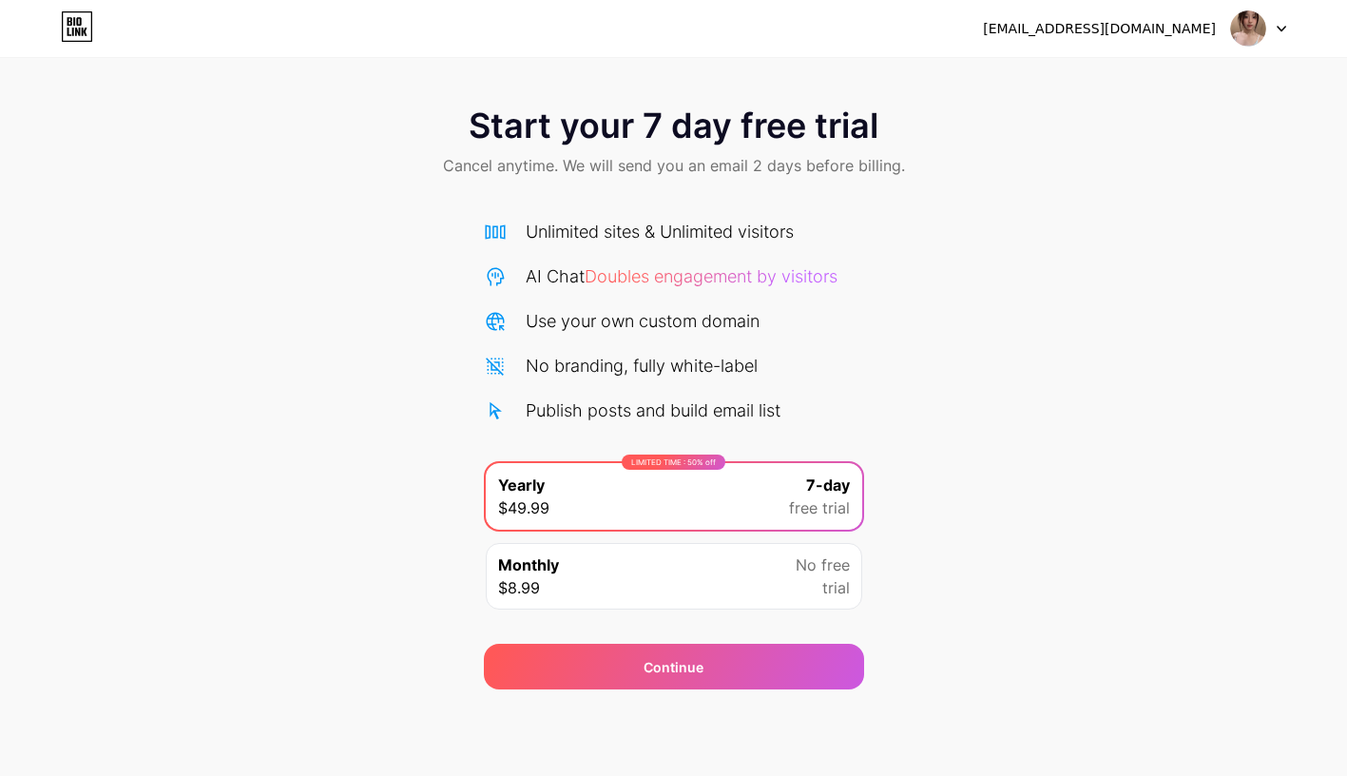
click at [685, 592] on div "Monthly $8.99 No free trial" at bounding box center [674, 576] width 376 height 67
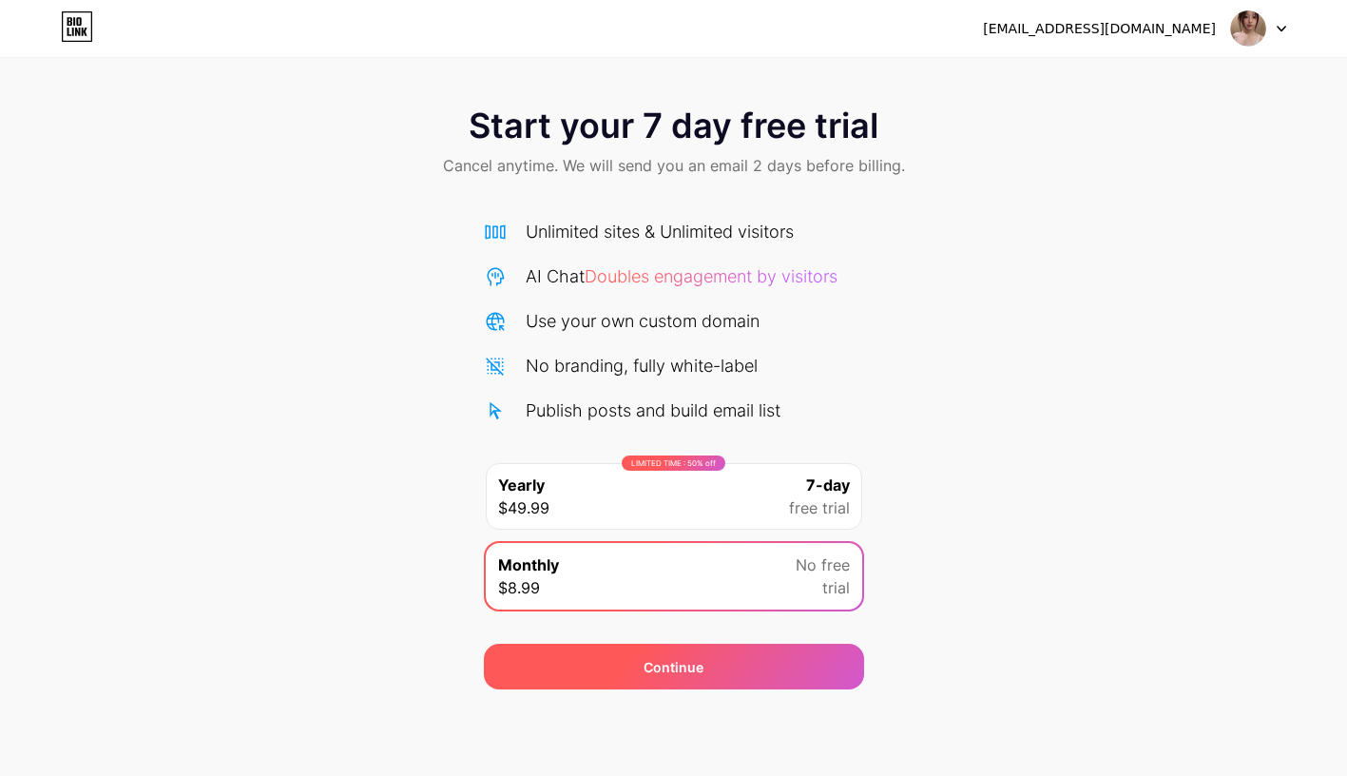
click at [665, 672] on div "Continue" at bounding box center [674, 667] width 60 height 20
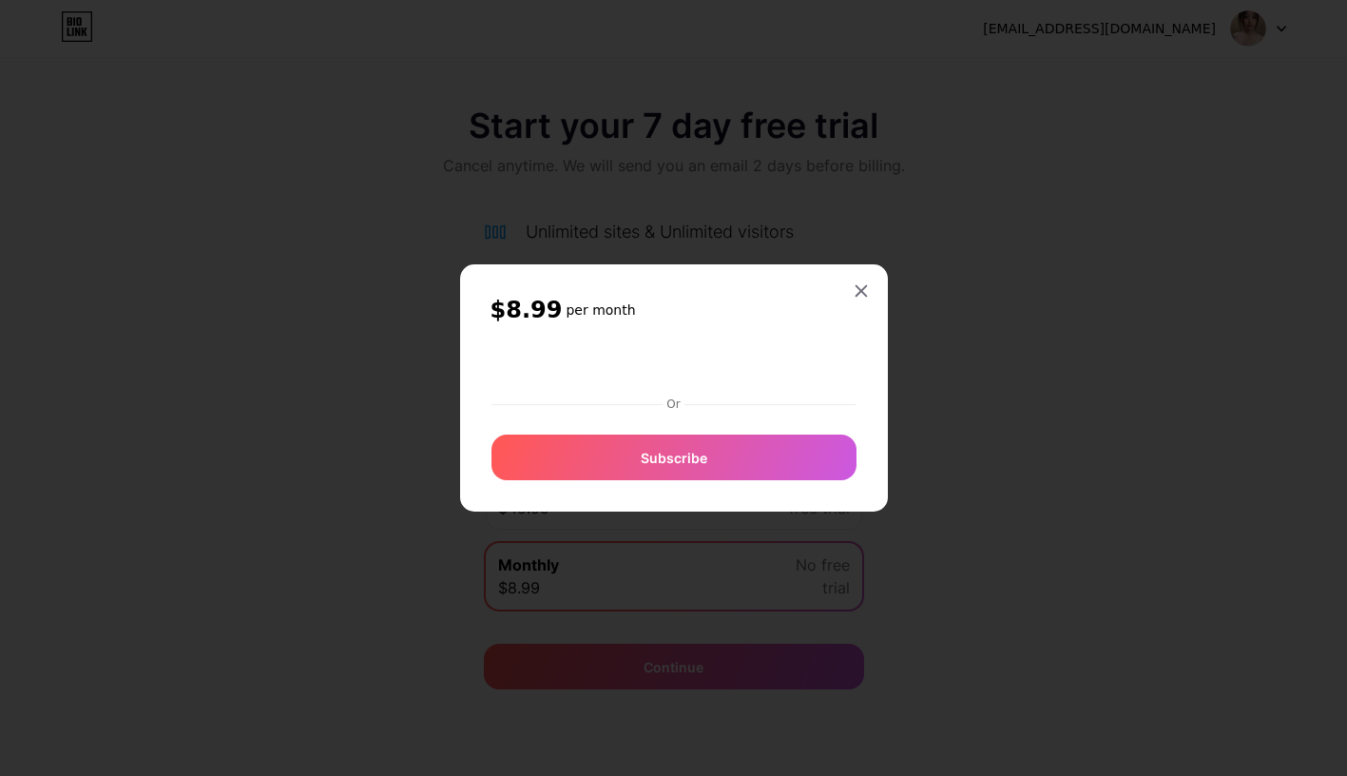
click at [584, 294] on div "$8.99 per month Or Subscribe" at bounding box center [674, 387] width 428 height 247
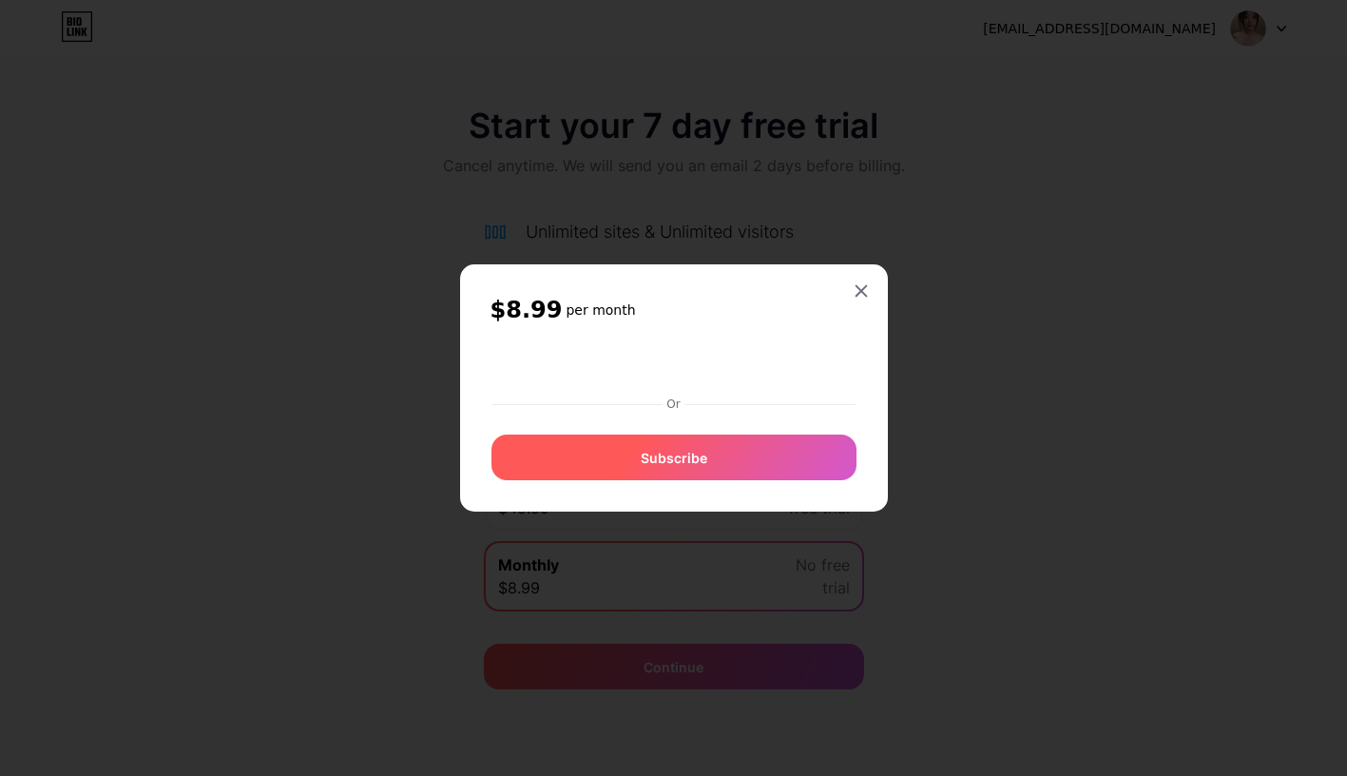
click at [760, 452] on div "Subscribe" at bounding box center [673, 457] width 365 height 46
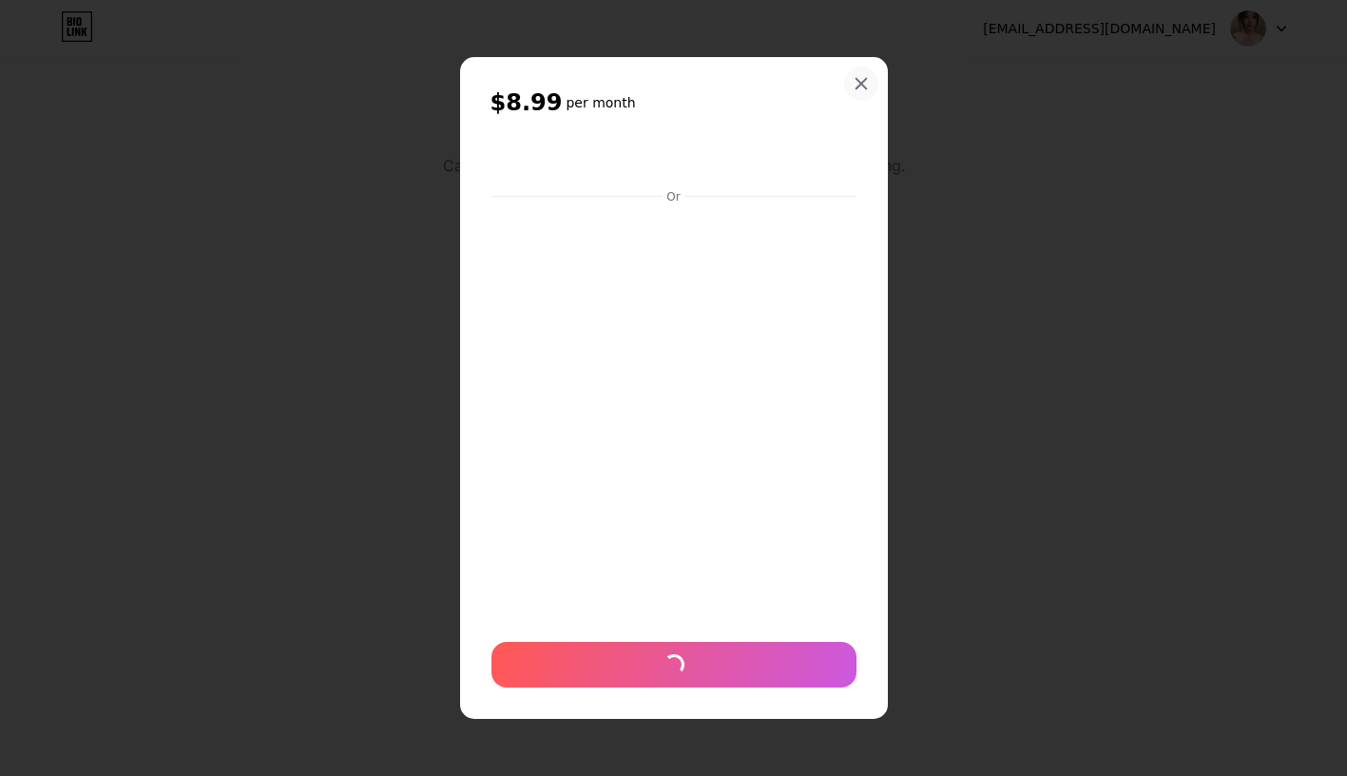
click at [863, 85] on icon at bounding box center [860, 83] width 10 height 10
